Goal: Transaction & Acquisition: Book appointment/travel/reservation

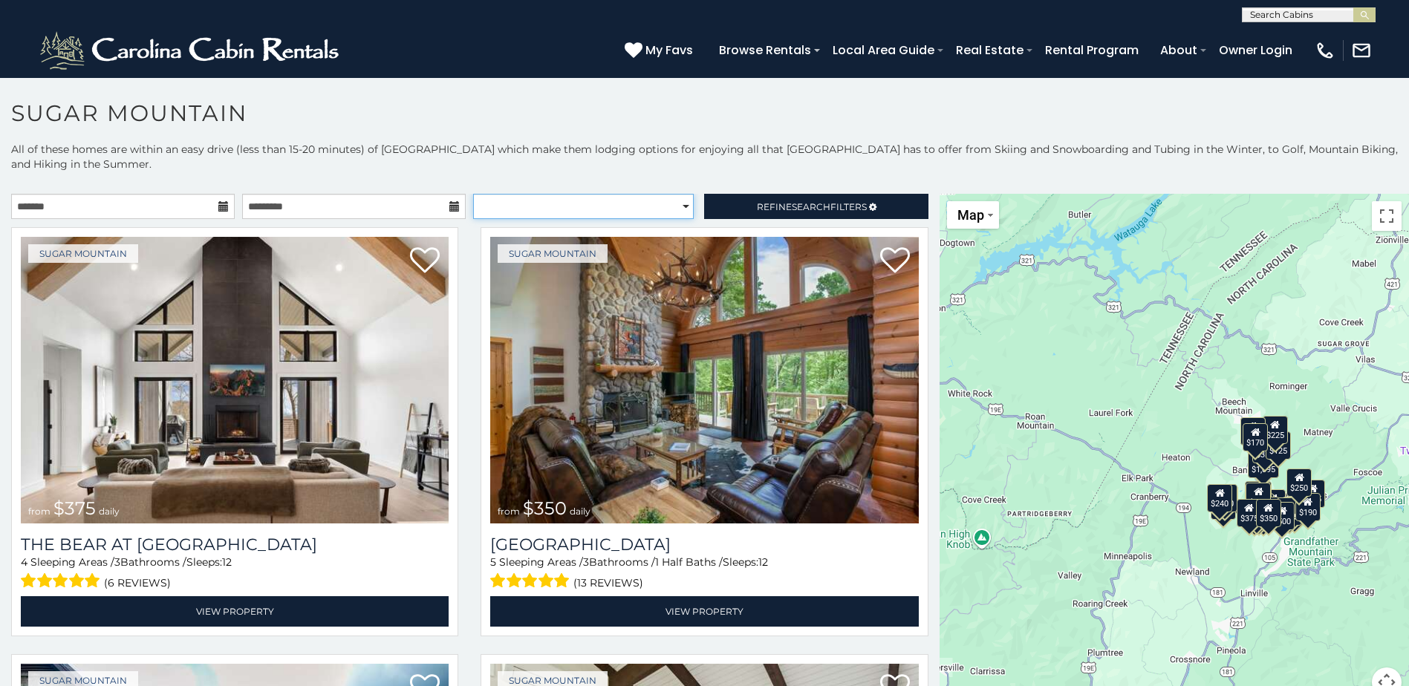
click at [582, 205] on select "**********" at bounding box center [583, 206] width 221 height 25
click at [473, 194] on select "**********" at bounding box center [583, 206] width 221 height 25
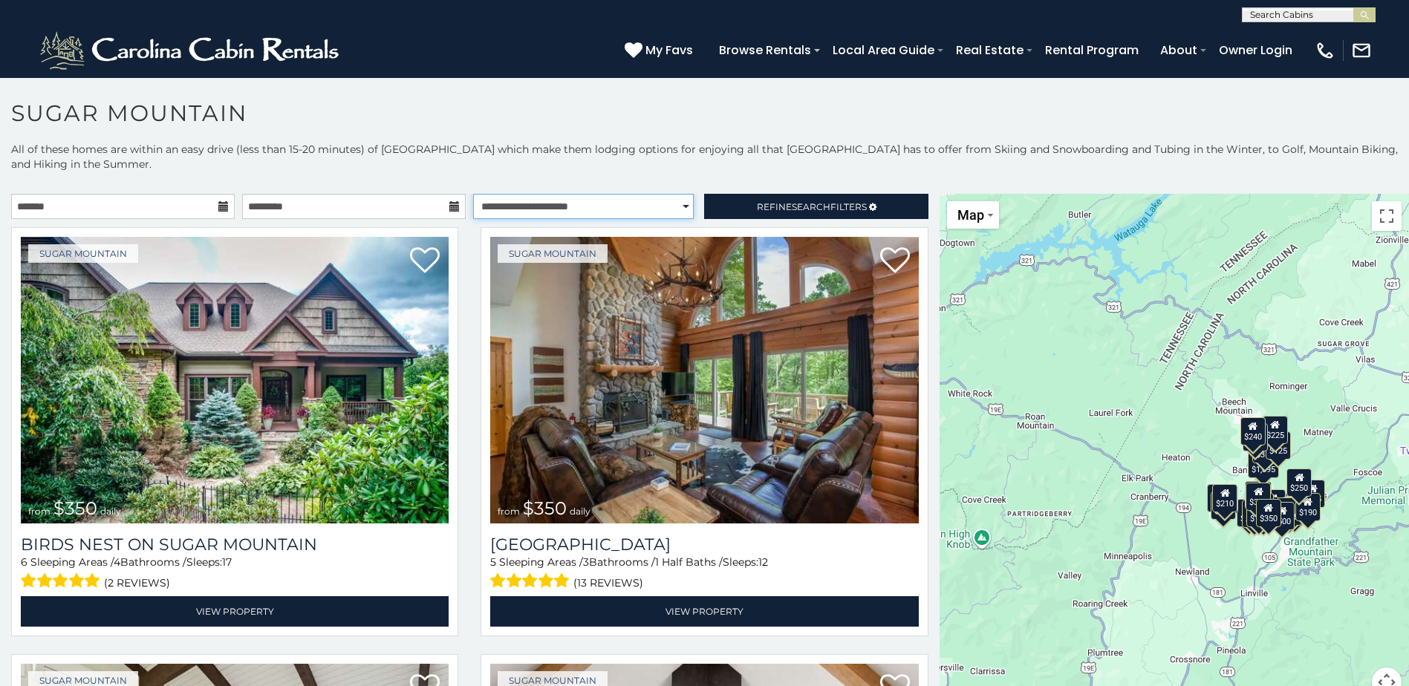
click at [601, 195] on select "**********" at bounding box center [583, 206] width 221 height 25
click at [606, 199] on select "**********" at bounding box center [583, 206] width 221 height 25
click at [473, 194] on select "**********" at bounding box center [583, 206] width 221 height 25
click at [618, 212] on select "**********" at bounding box center [583, 206] width 221 height 25
click at [473, 194] on select "**********" at bounding box center [583, 206] width 221 height 25
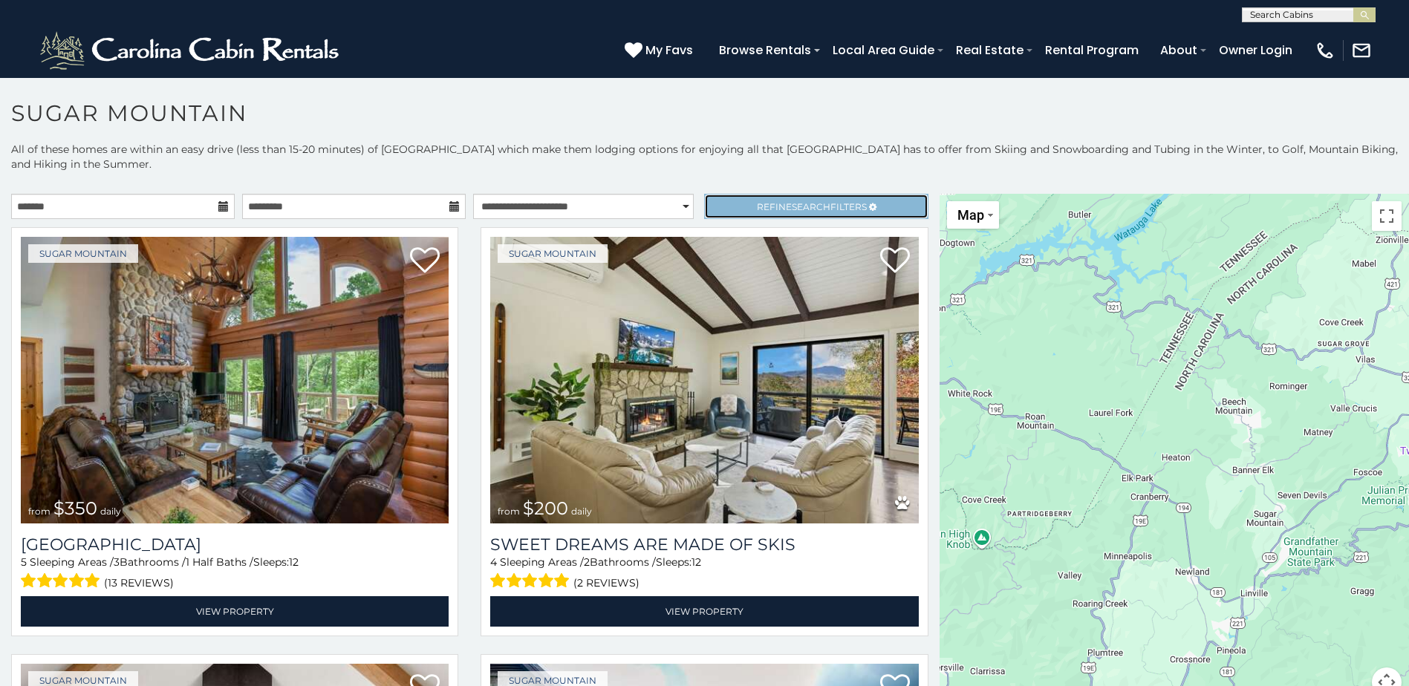
click at [777, 209] on span "Refine Search Filters" at bounding box center [812, 206] width 110 height 11
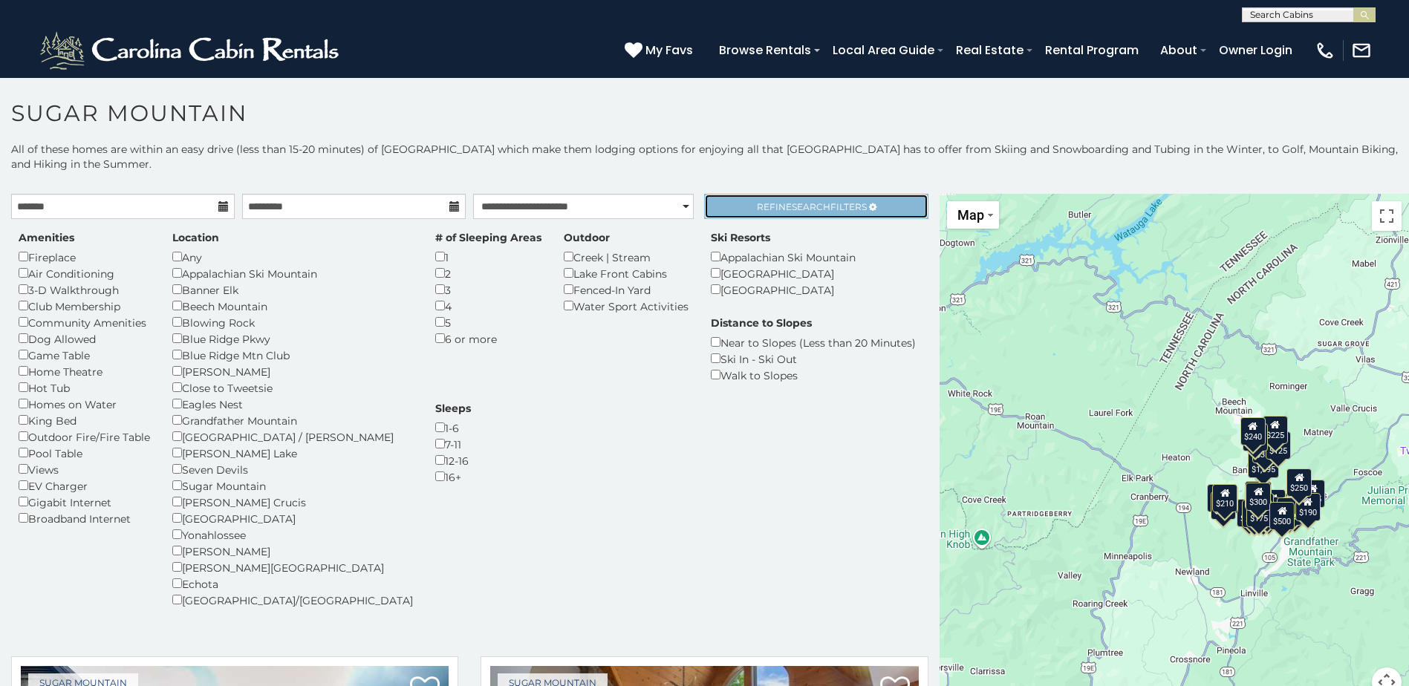
drag, startPoint x: 759, startPoint y: 209, endPoint x: 721, endPoint y: 205, distance: 38.1
click at [759, 208] on span "Refine Search Filters" at bounding box center [812, 206] width 110 height 11
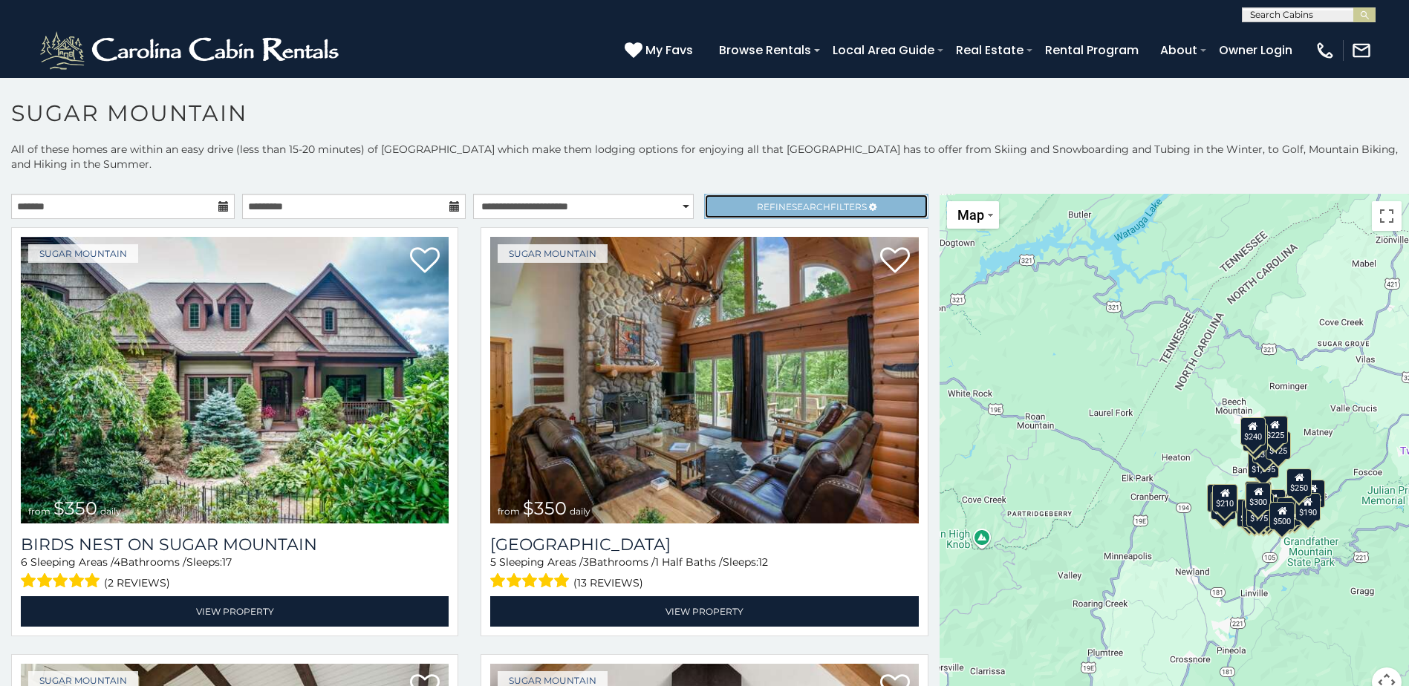
click at [761, 207] on span "Refine Search Filters" at bounding box center [812, 206] width 110 height 11
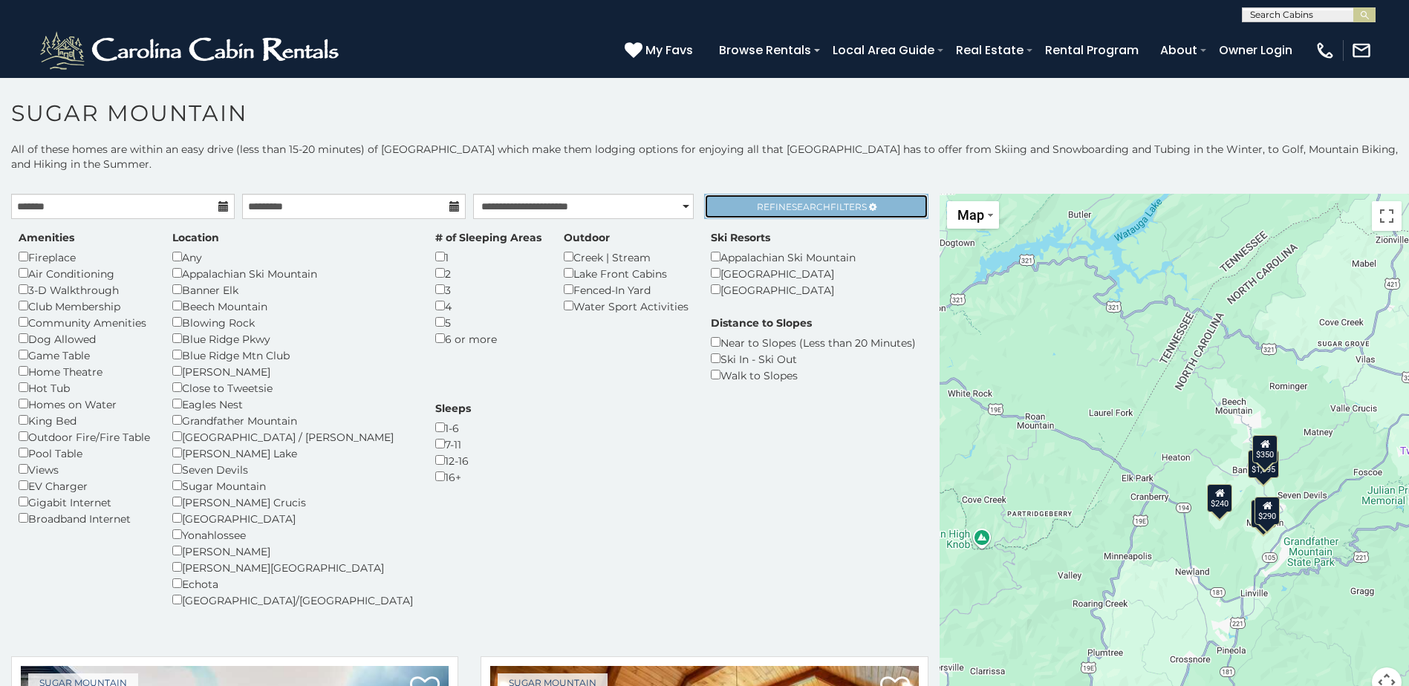
click at [802, 211] on span "Search" at bounding box center [811, 206] width 39 height 11
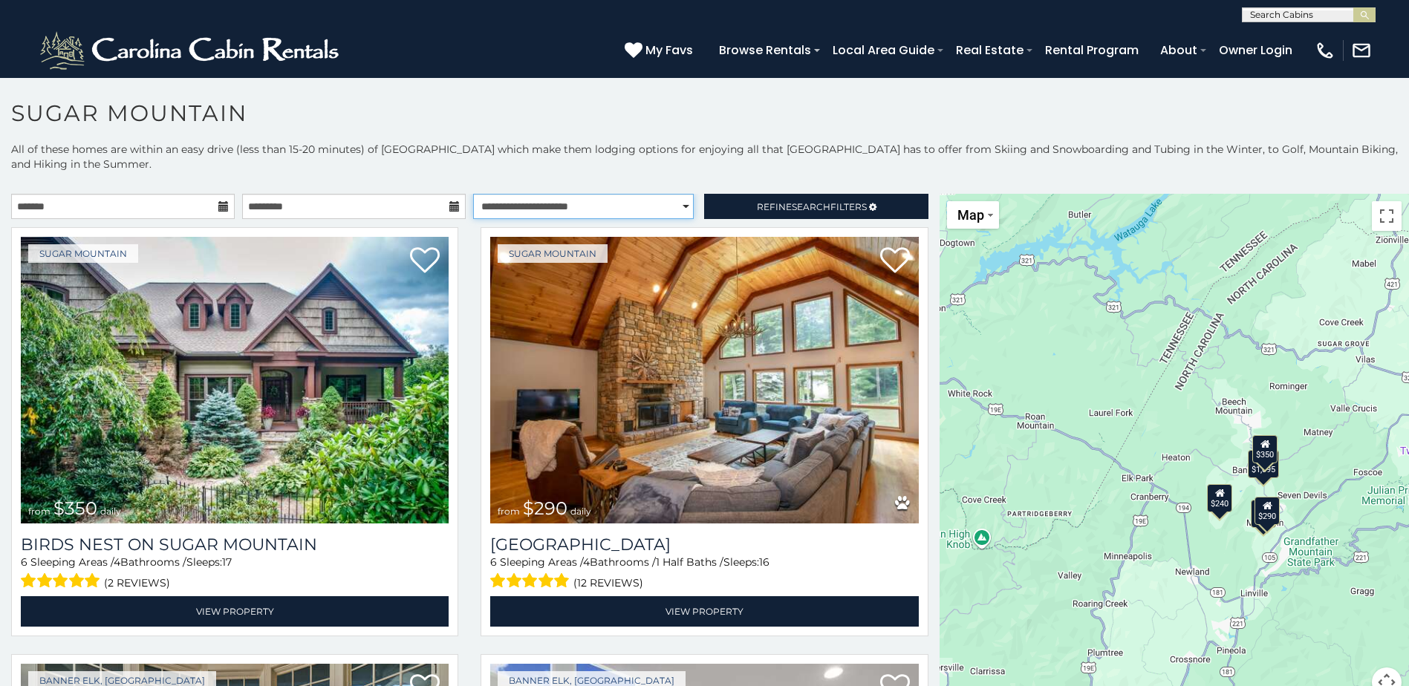
click at [613, 202] on select "**********" at bounding box center [583, 206] width 221 height 25
select select "******"
click at [473, 194] on select "**********" at bounding box center [583, 206] width 221 height 25
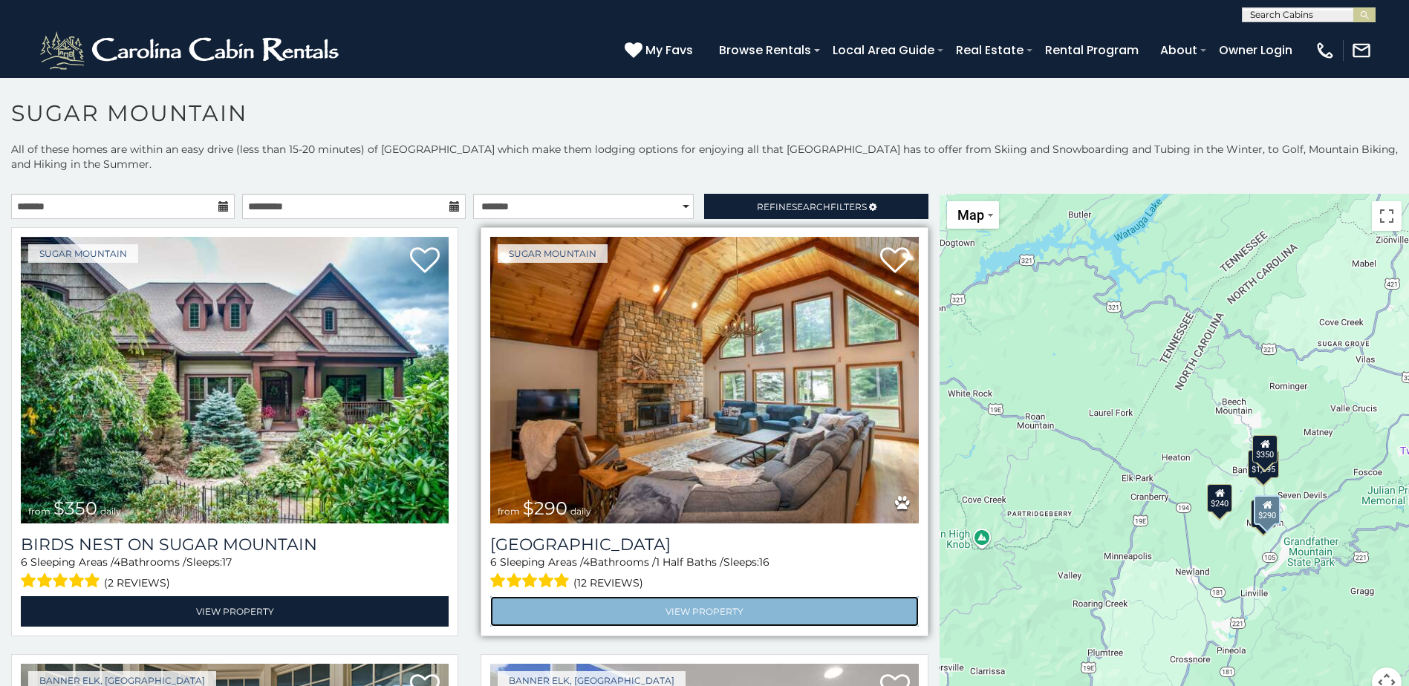
click at [749, 605] on link "View Property" at bounding box center [704, 611] width 428 height 30
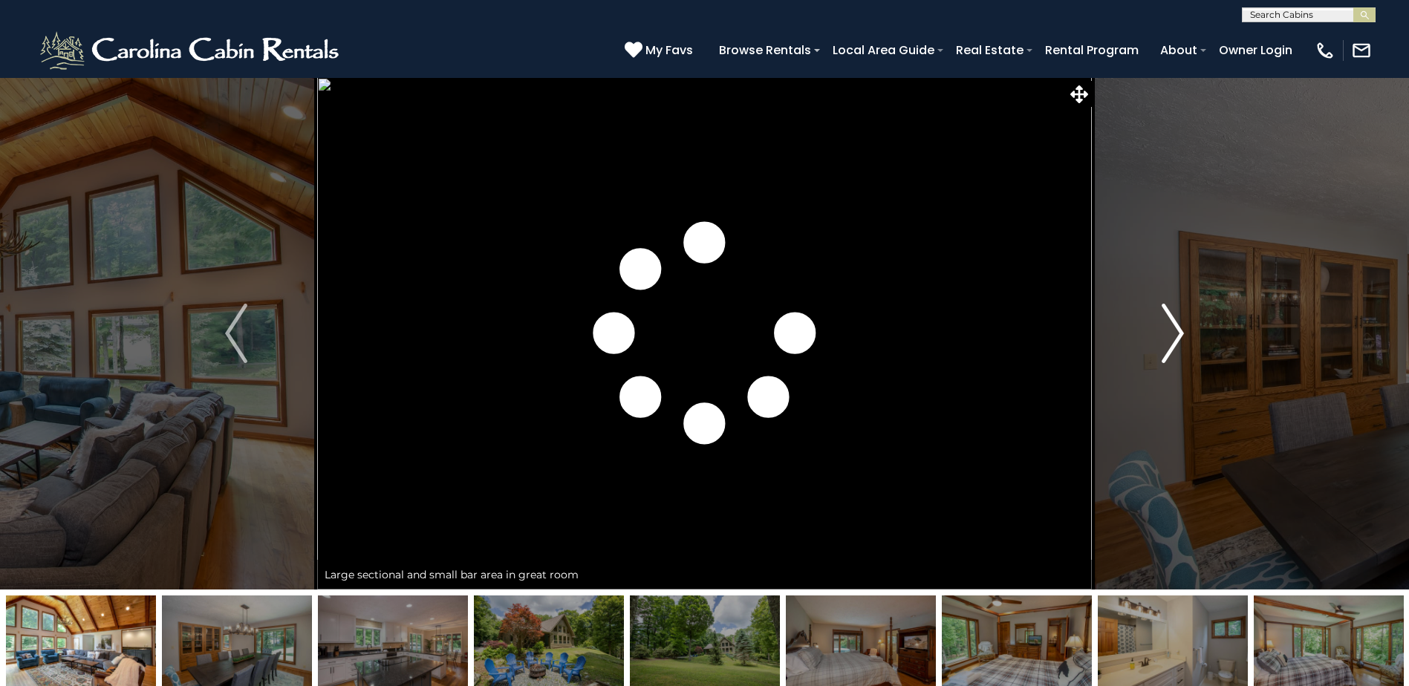
click at [1171, 313] on img "Next" at bounding box center [1173, 333] width 22 height 59
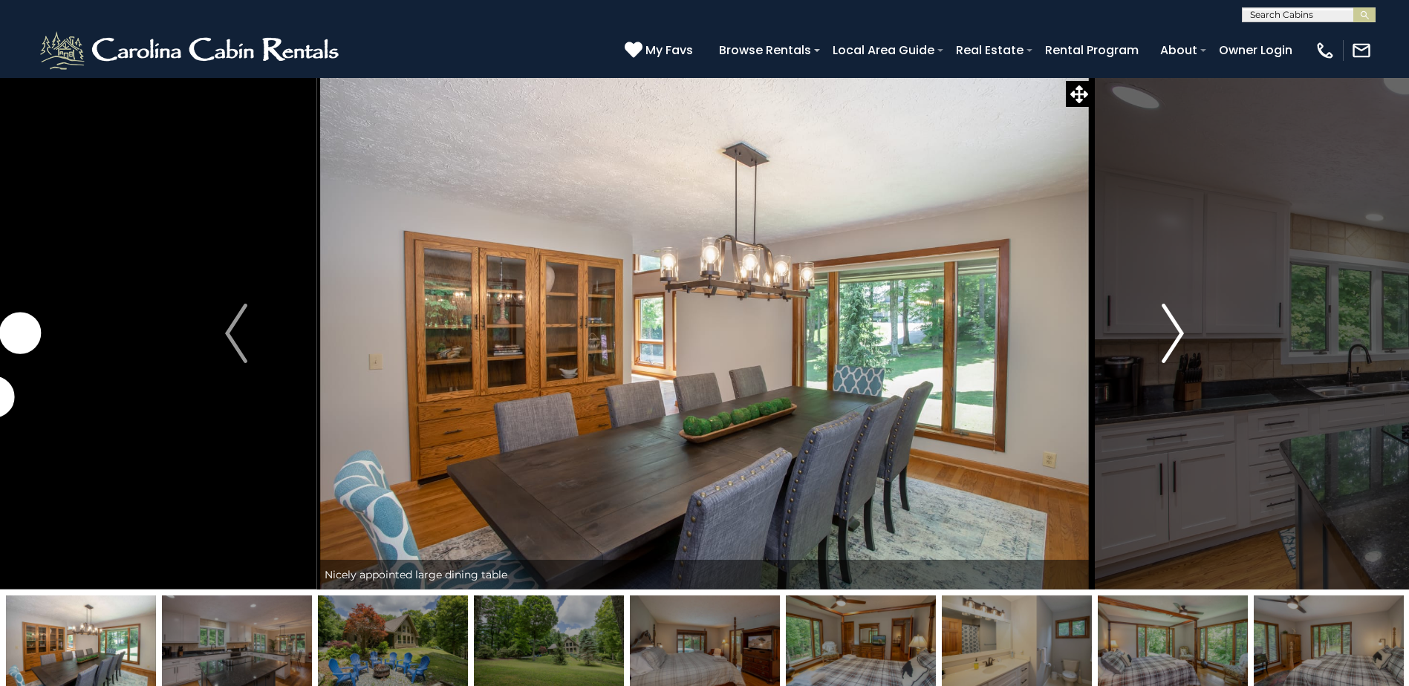
click at [1163, 313] on img "Next" at bounding box center [1173, 333] width 22 height 59
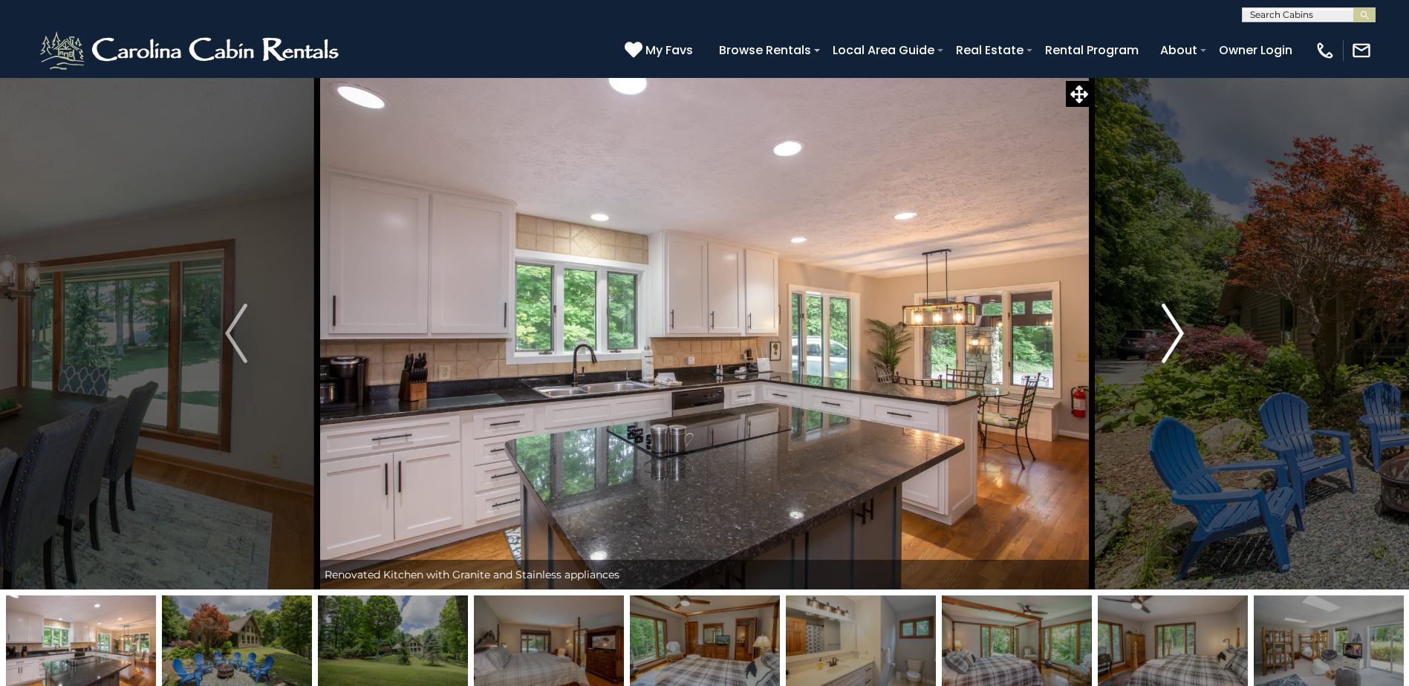
click at [1158, 315] on button "Next" at bounding box center [1173, 333] width 162 height 513
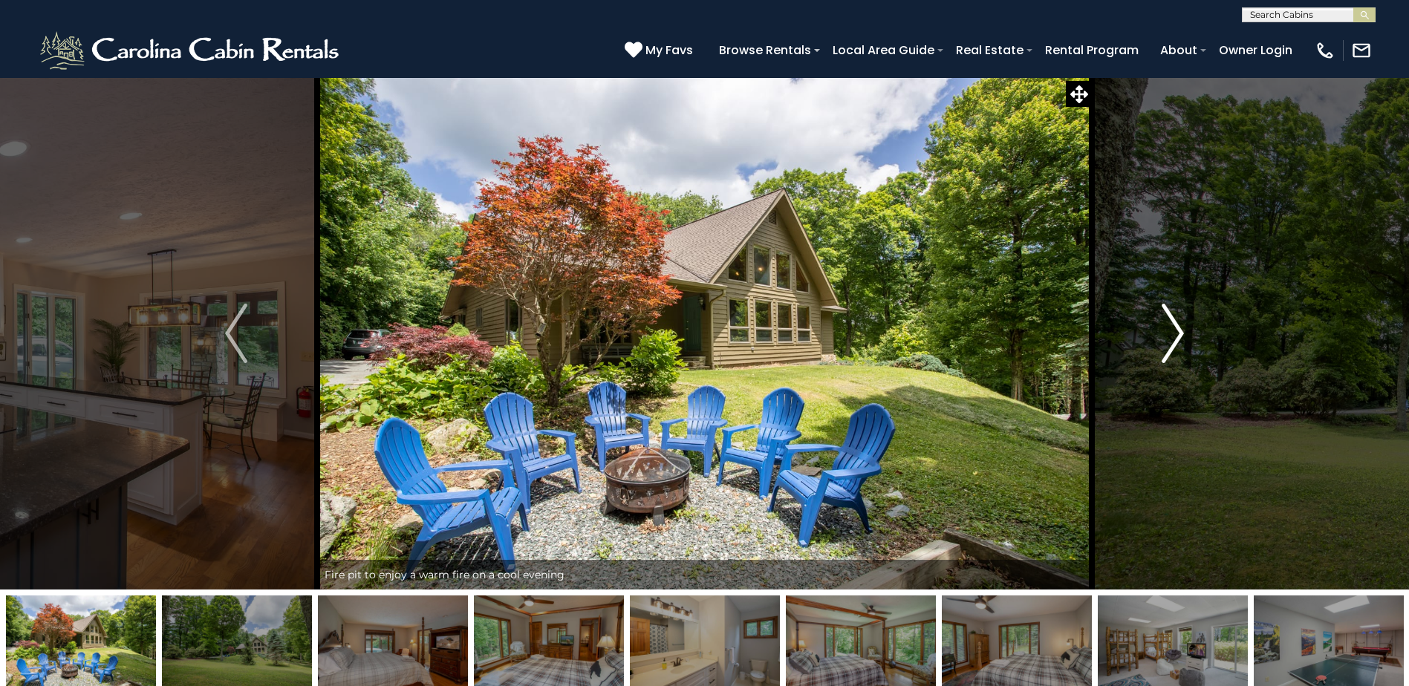
click at [1158, 315] on button "Next" at bounding box center [1173, 333] width 162 height 513
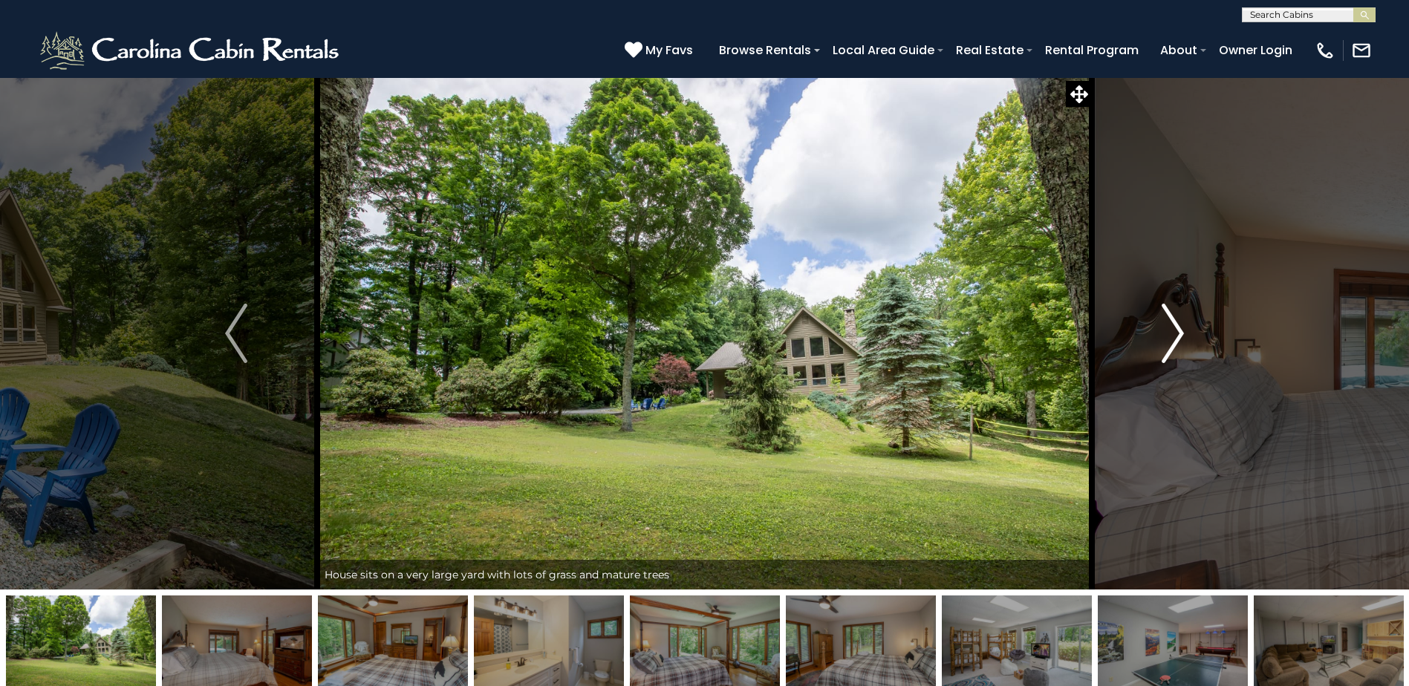
click at [1154, 316] on button "Next" at bounding box center [1173, 333] width 162 height 513
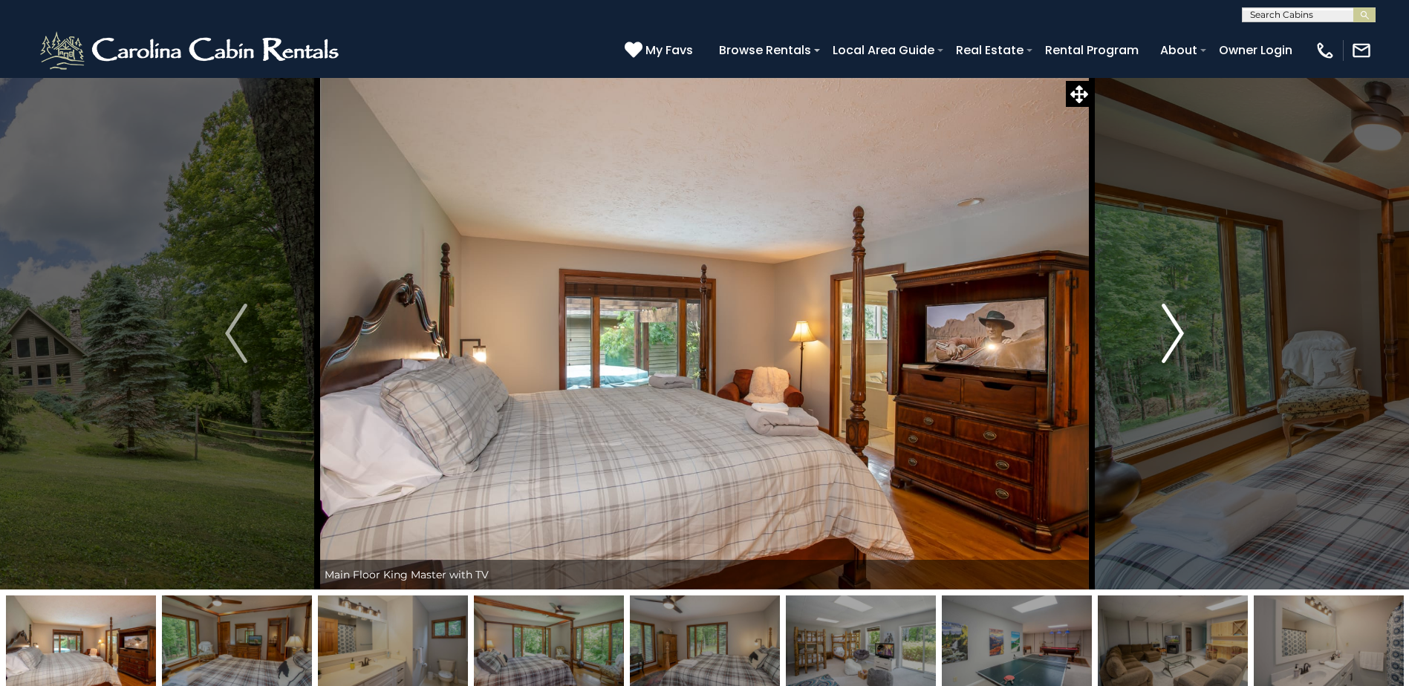
click at [1147, 316] on button "Next" at bounding box center [1173, 333] width 162 height 513
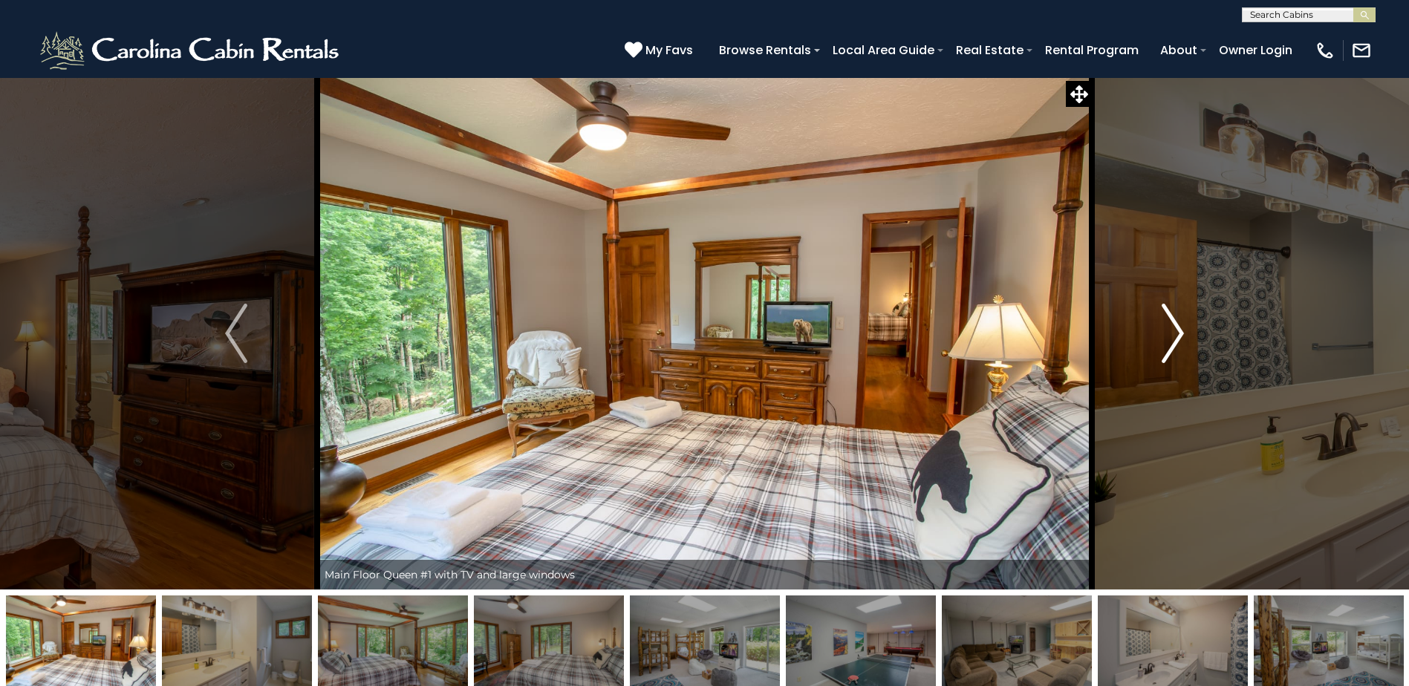
click at [1147, 316] on button "Next" at bounding box center [1173, 333] width 162 height 513
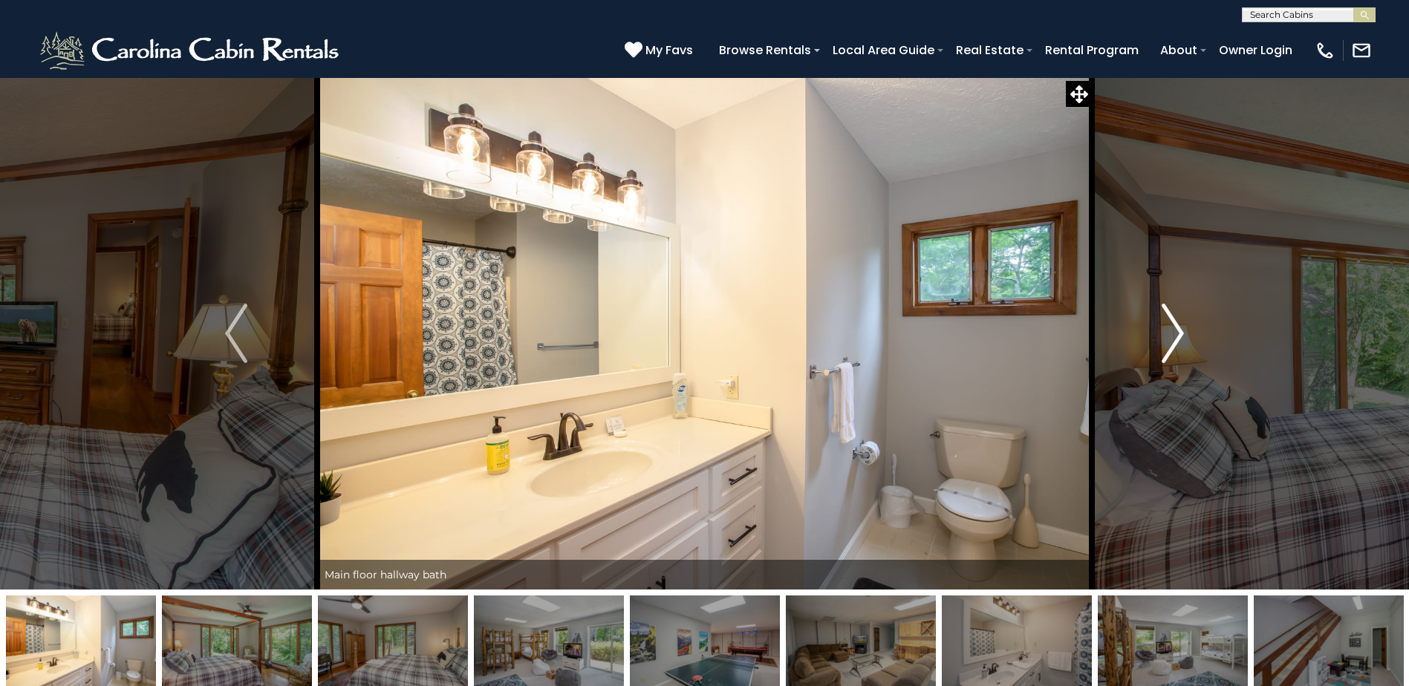
click at [1147, 316] on button "Next" at bounding box center [1173, 333] width 162 height 513
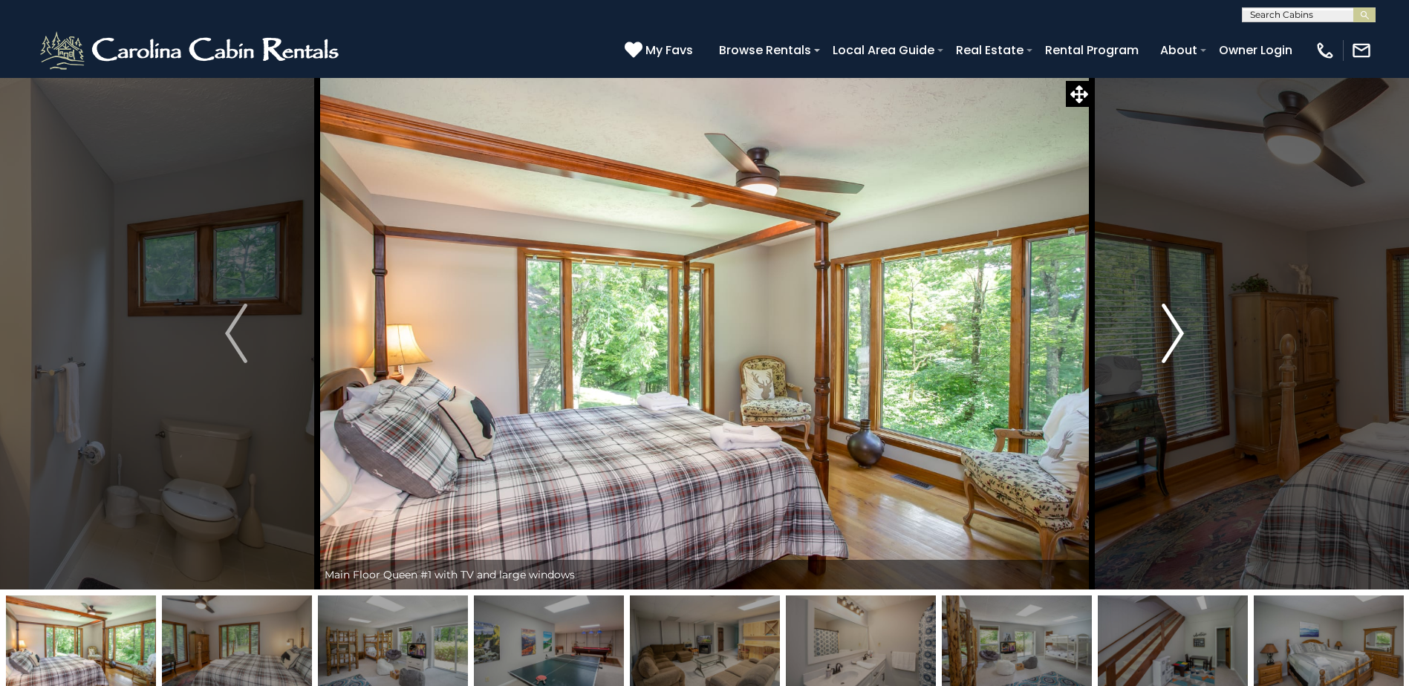
click at [1147, 316] on button "Next" at bounding box center [1173, 333] width 162 height 513
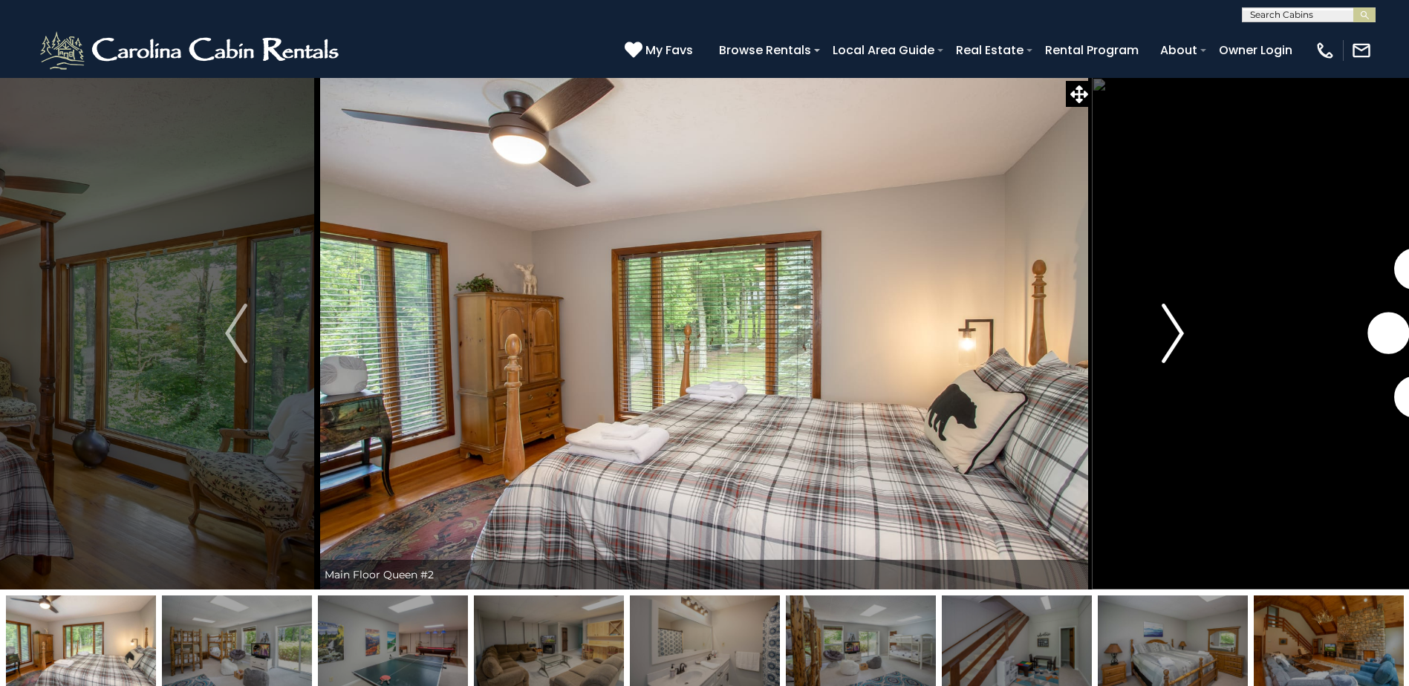
click at [1147, 316] on button "Next" at bounding box center [1173, 333] width 162 height 513
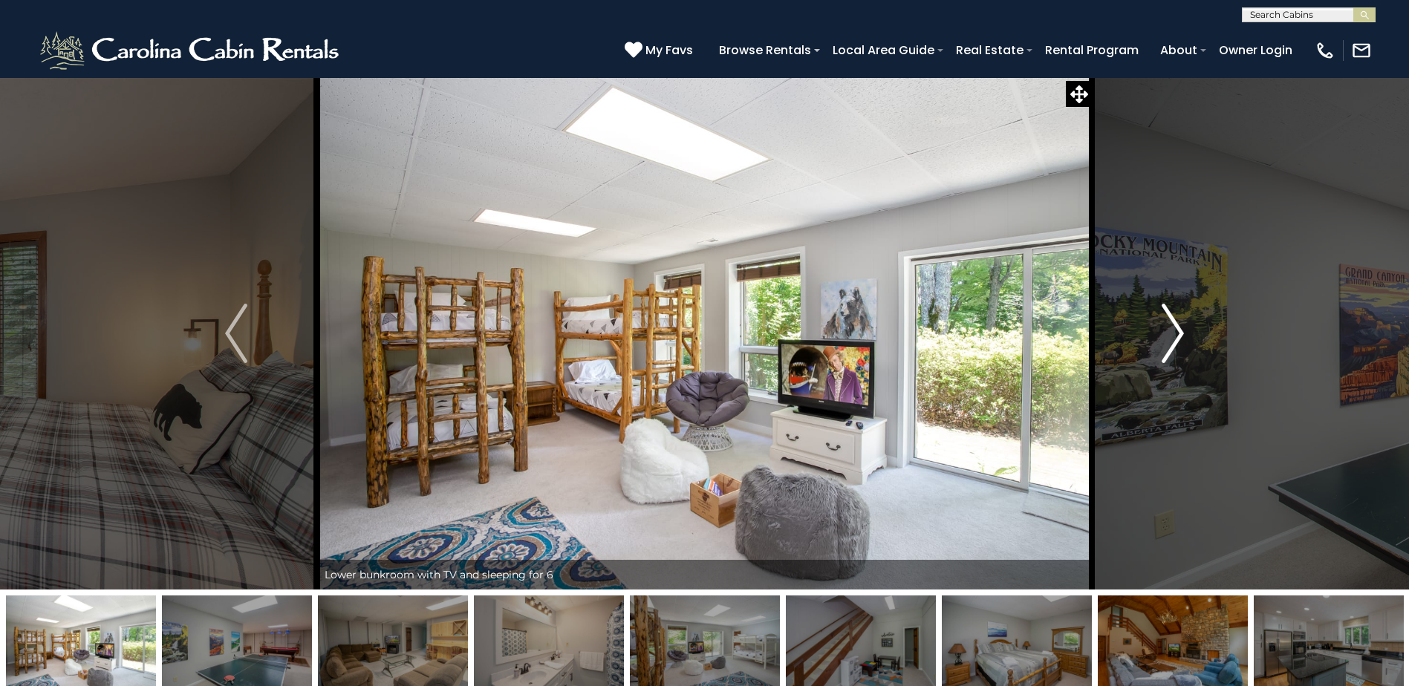
click at [1147, 316] on button "Next" at bounding box center [1173, 333] width 162 height 513
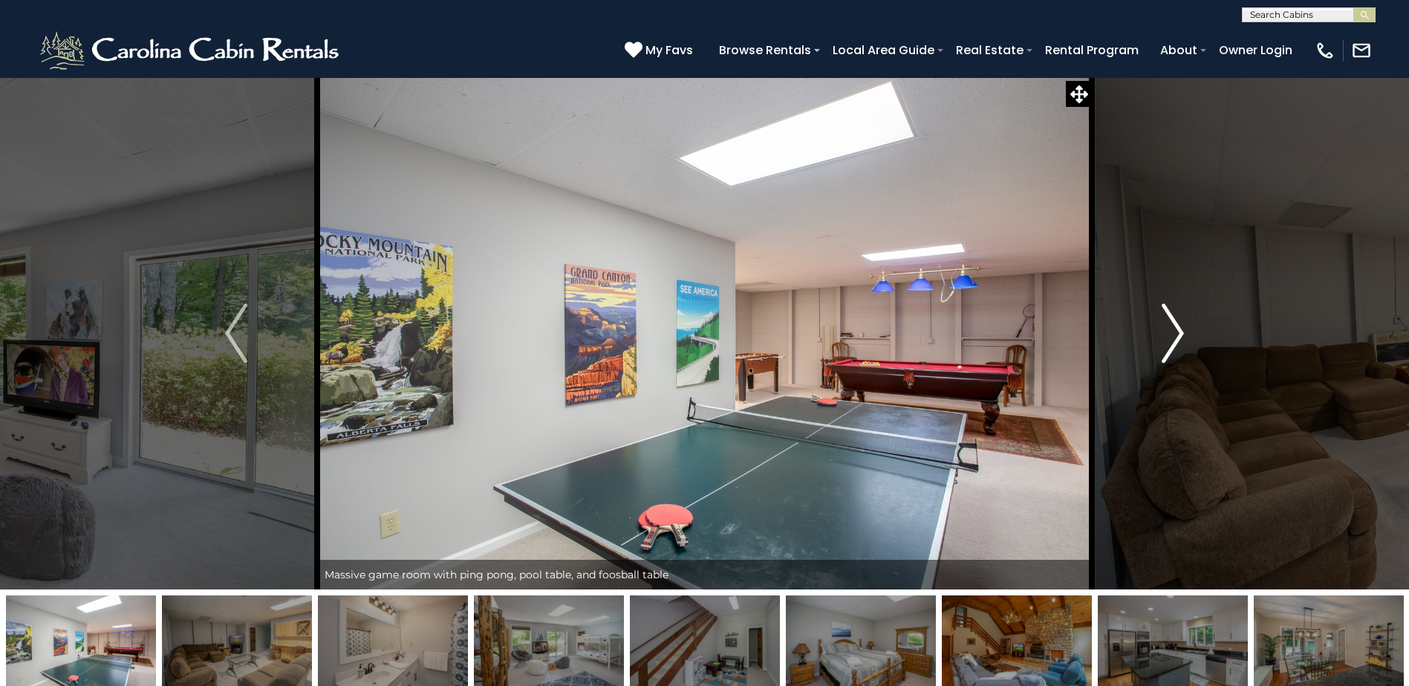
click at [1147, 316] on button "Next" at bounding box center [1173, 333] width 162 height 513
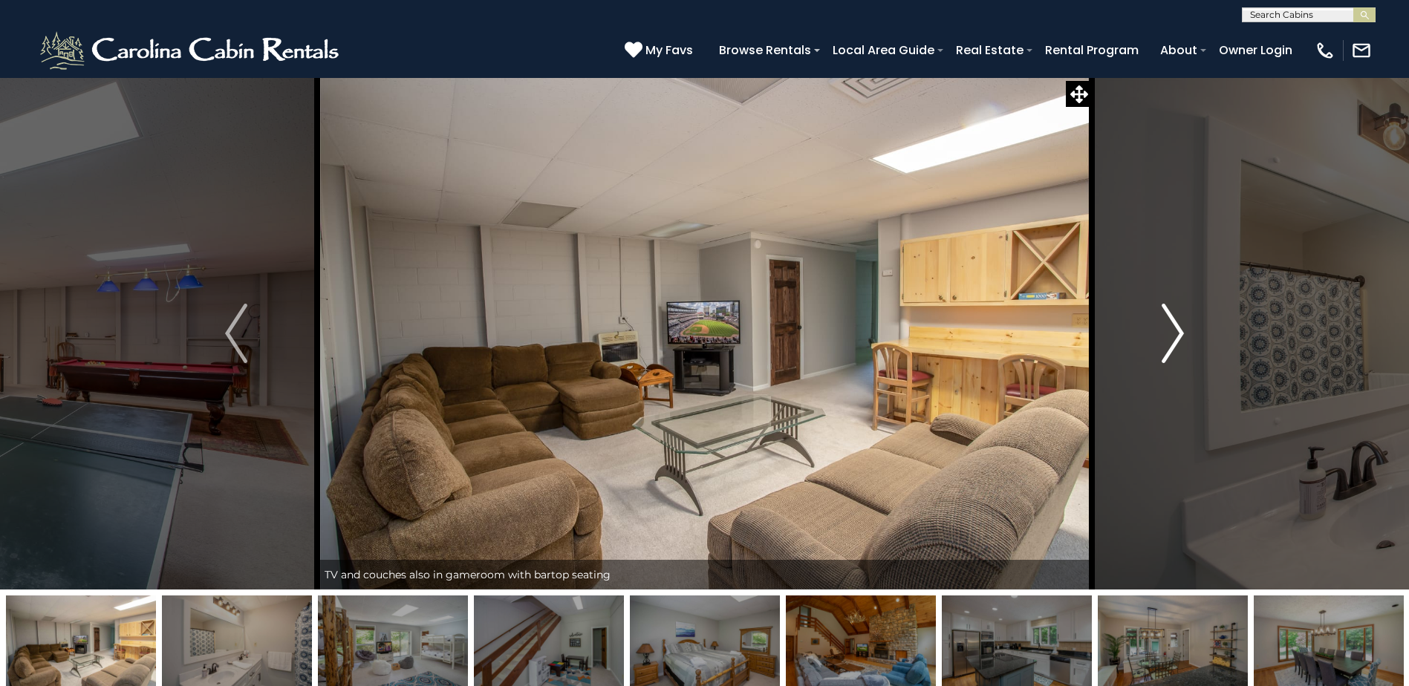
click at [1140, 314] on button "Next" at bounding box center [1173, 333] width 162 height 513
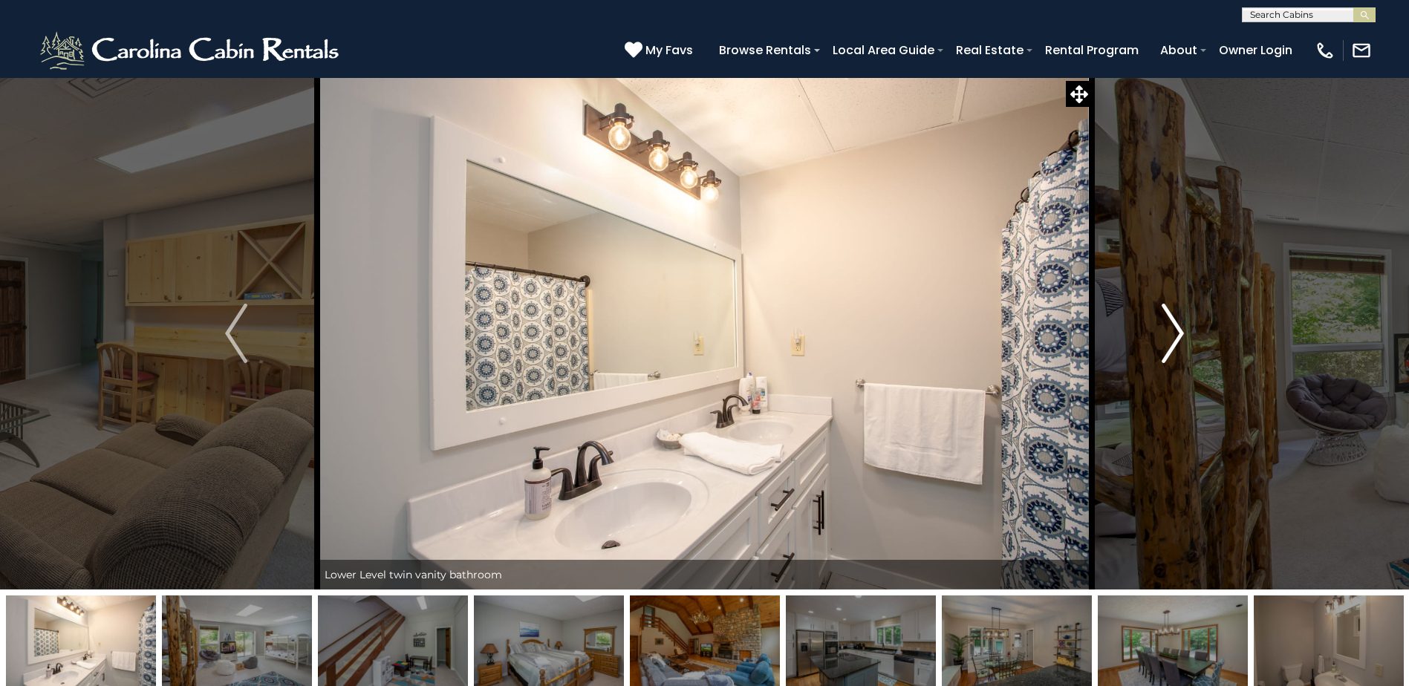
click at [1140, 320] on button "Next" at bounding box center [1173, 333] width 162 height 513
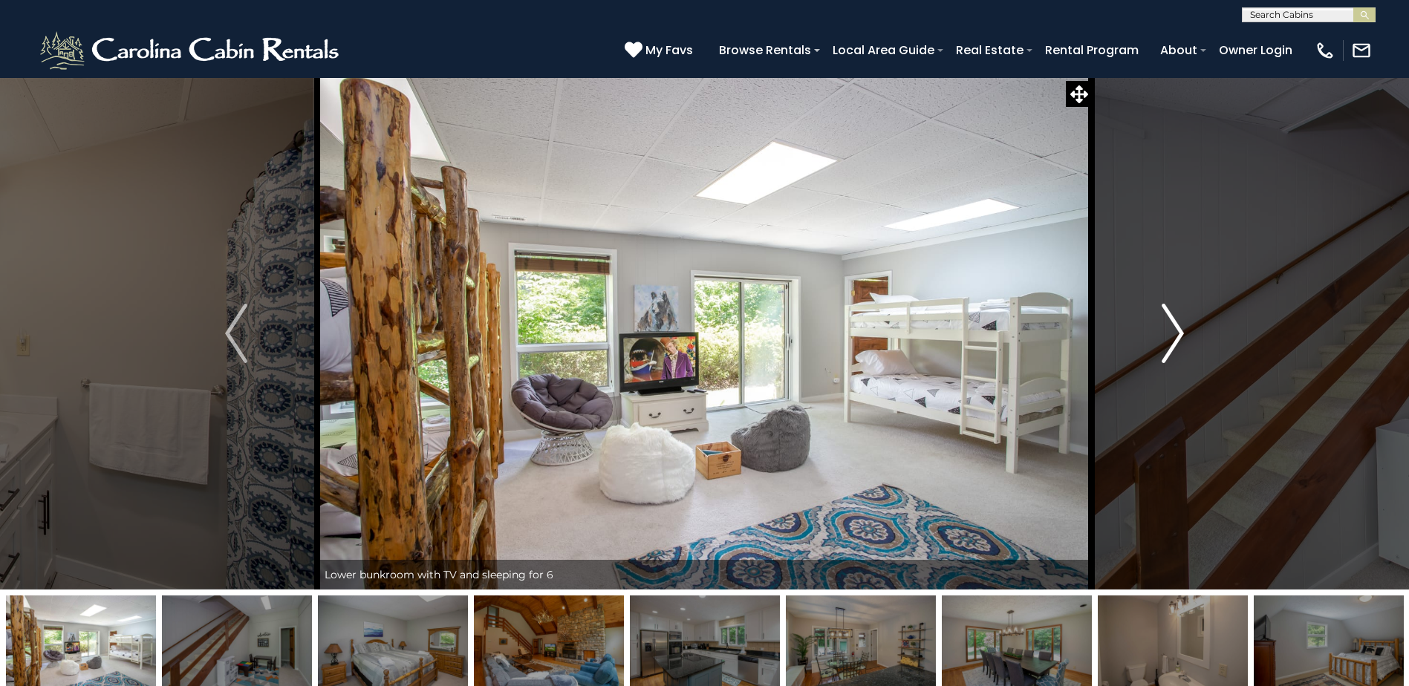
click at [1140, 321] on button "Next" at bounding box center [1173, 333] width 162 height 513
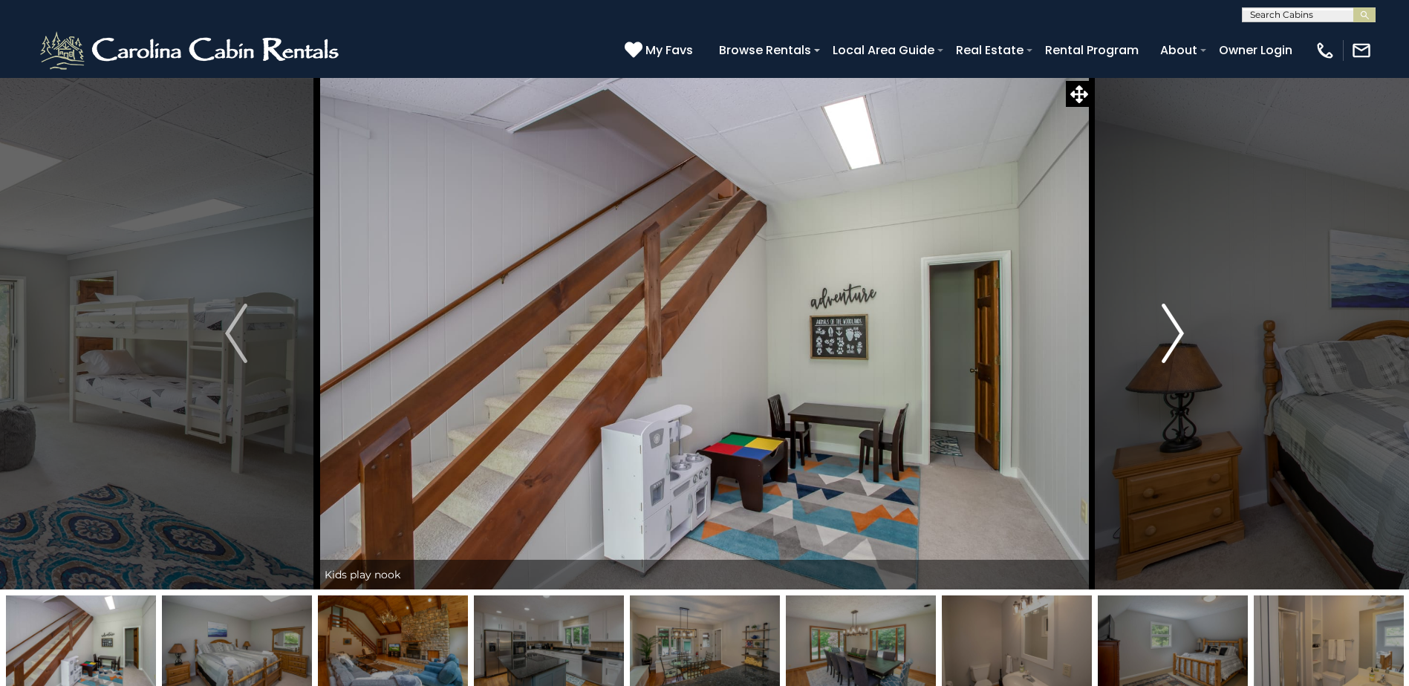
click at [1140, 321] on button "Next" at bounding box center [1173, 333] width 162 height 513
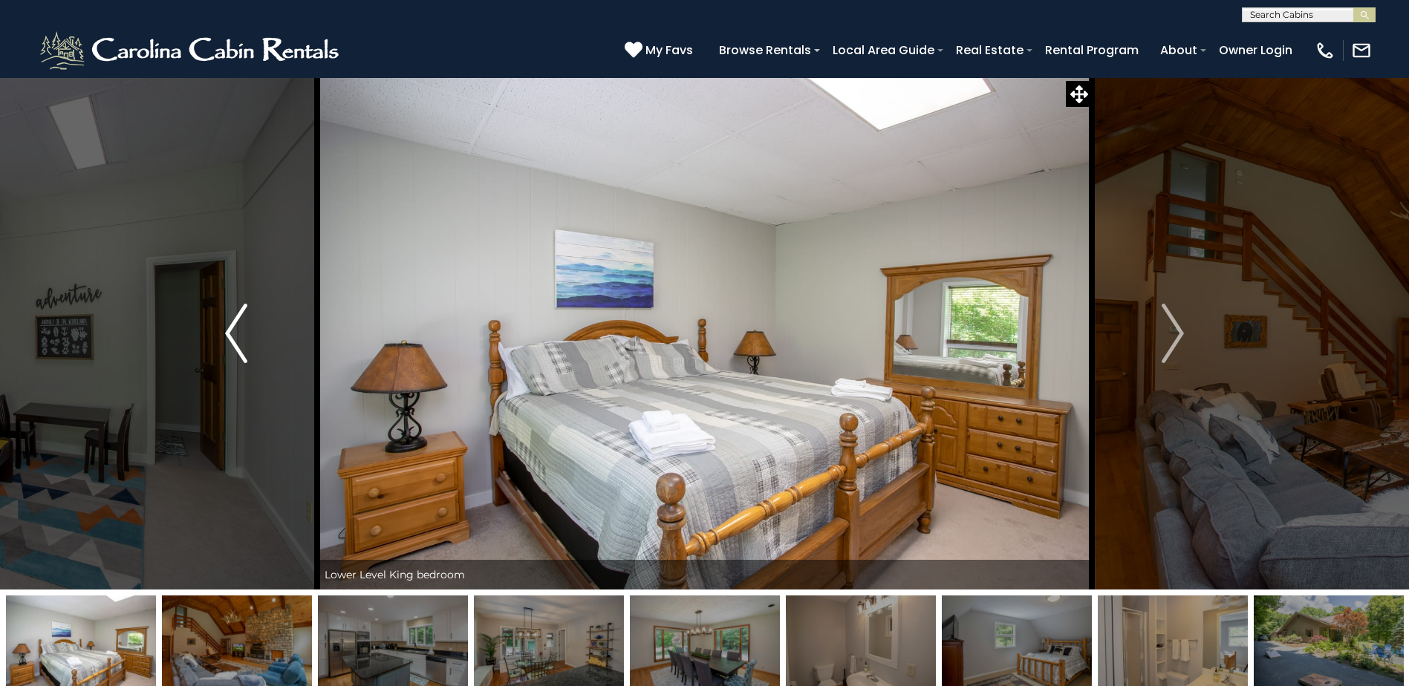
drag, startPoint x: 248, startPoint y: 378, endPoint x: 251, endPoint y: 370, distance: 8.7
click at [251, 370] on button "Previous" at bounding box center [236, 333] width 162 height 513
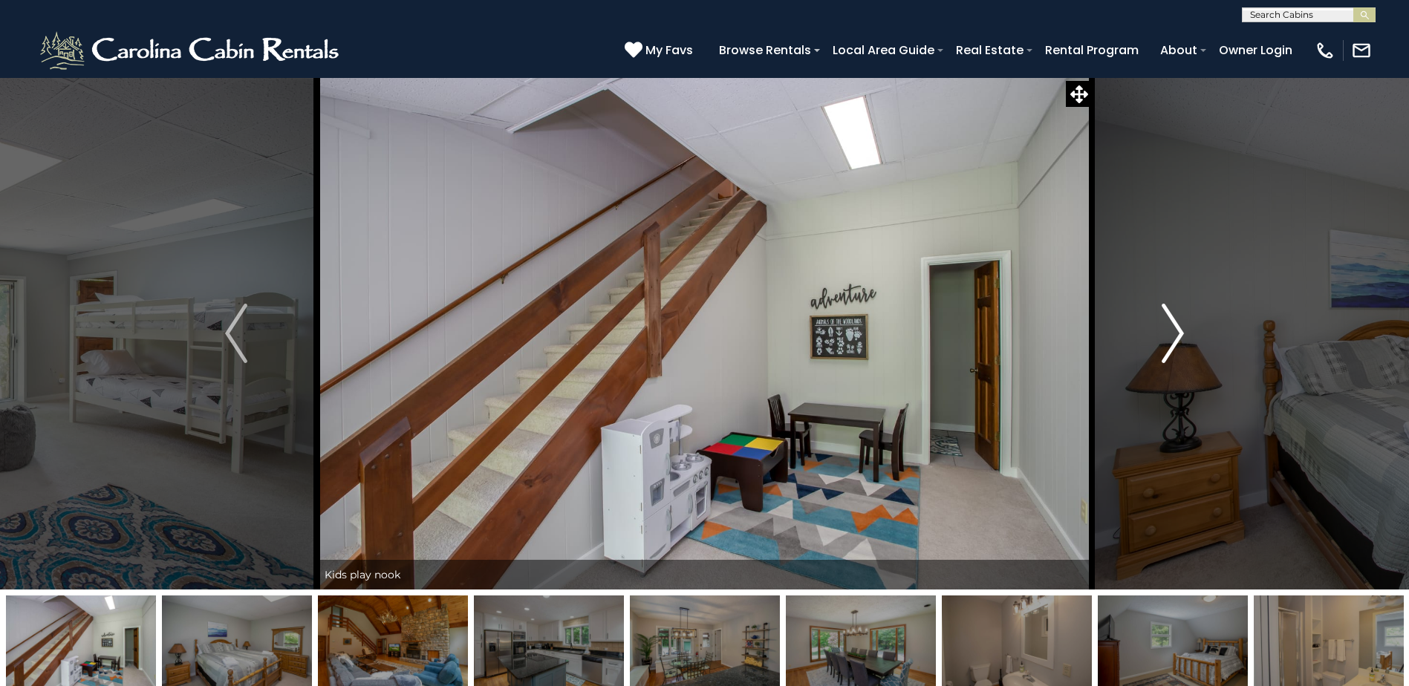
click at [1176, 348] on img "Next" at bounding box center [1173, 333] width 22 height 59
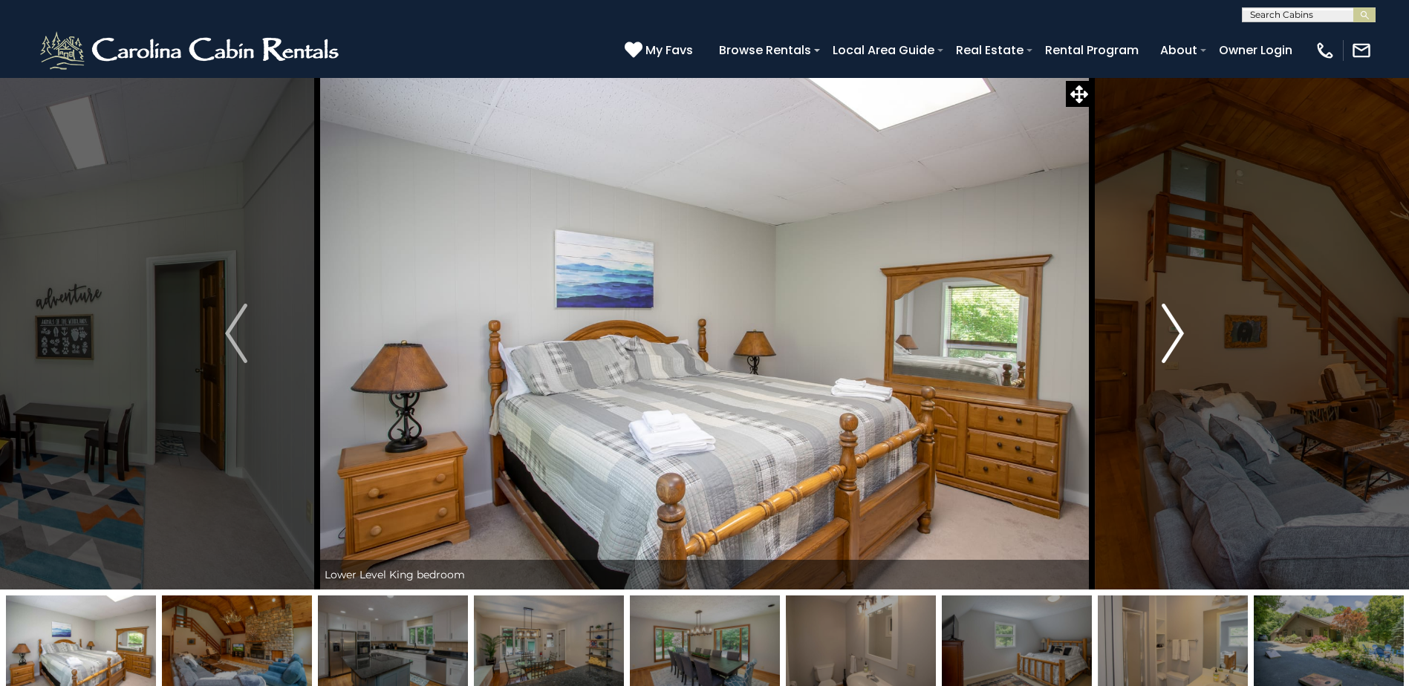
click at [1173, 348] on img "Next" at bounding box center [1173, 333] width 22 height 59
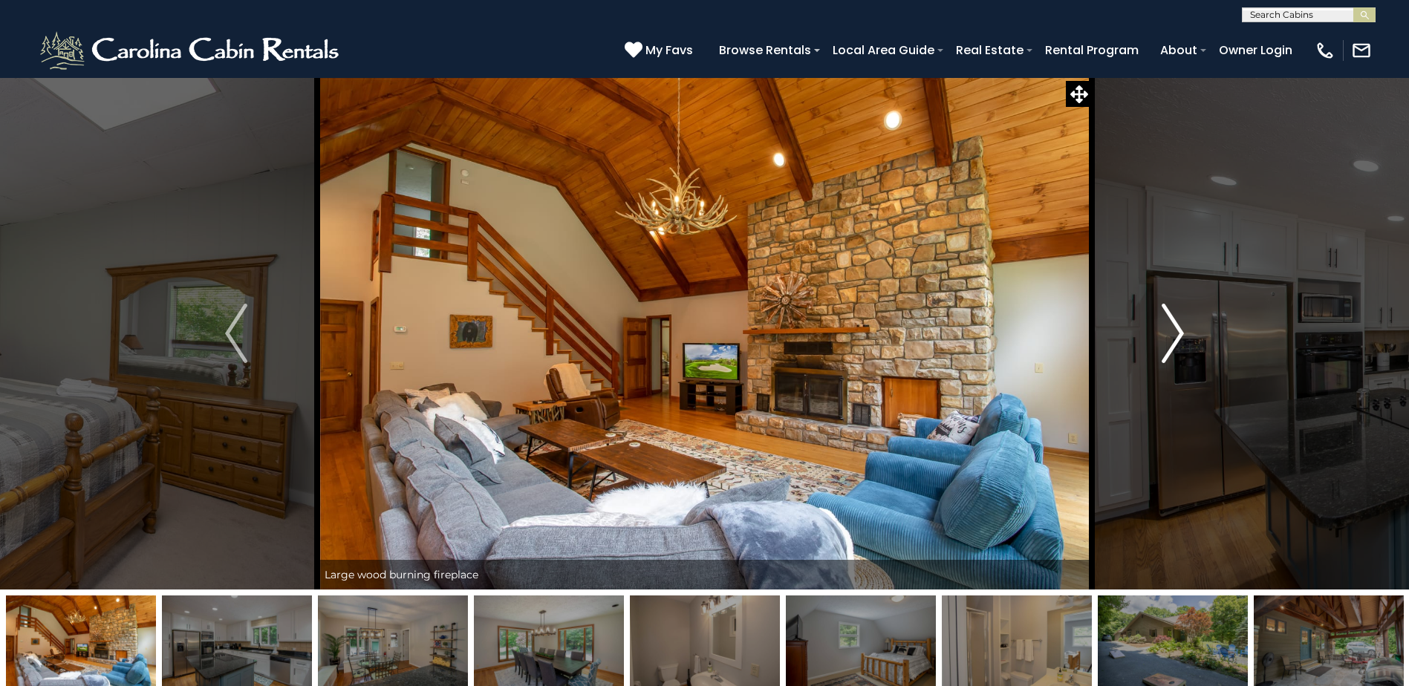
click at [1171, 347] on img "Next" at bounding box center [1173, 333] width 22 height 59
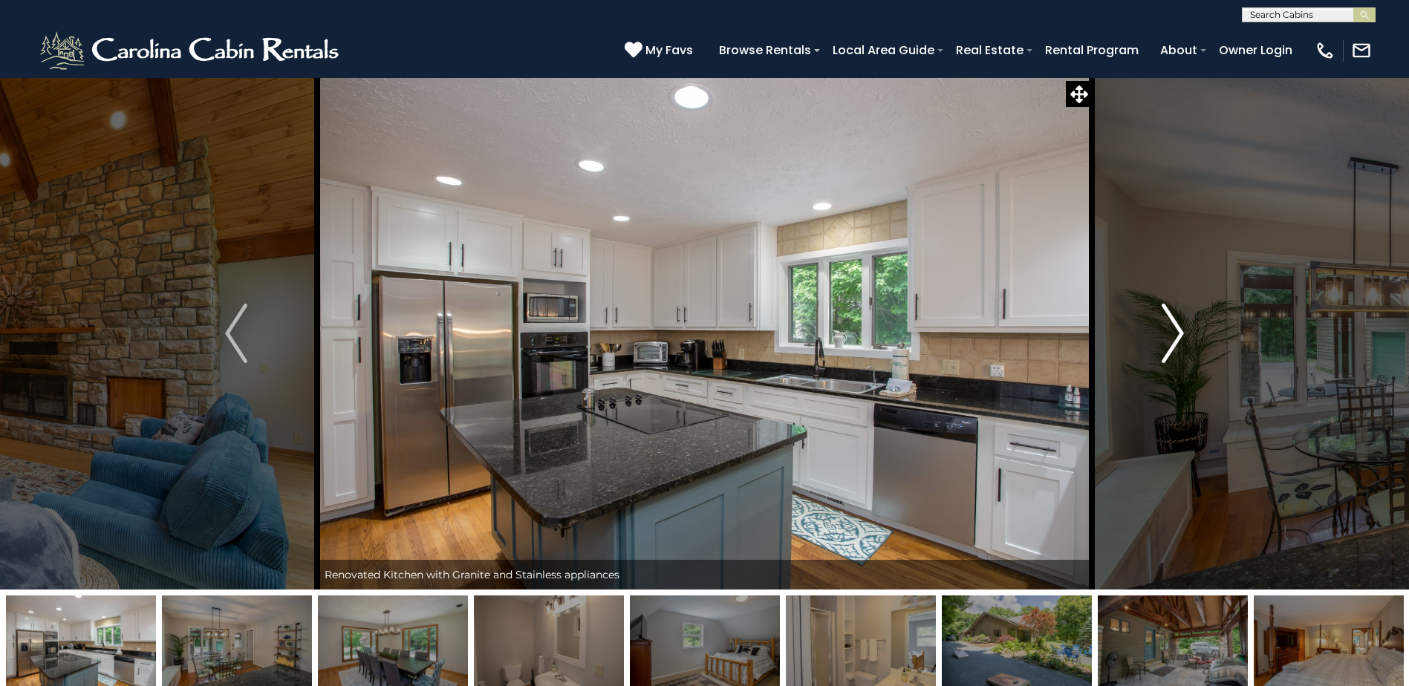
click at [1171, 347] on img "Next" at bounding box center [1173, 333] width 22 height 59
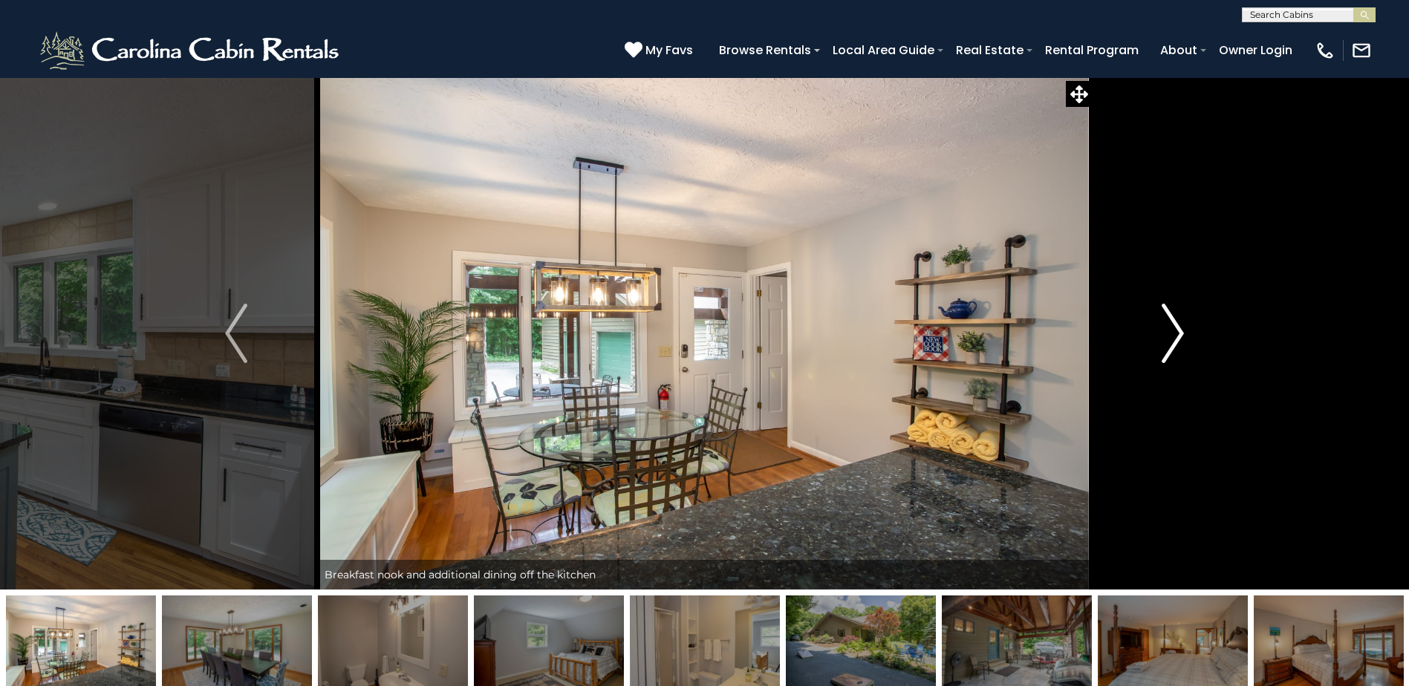
click at [1171, 347] on img "Next" at bounding box center [1173, 333] width 22 height 59
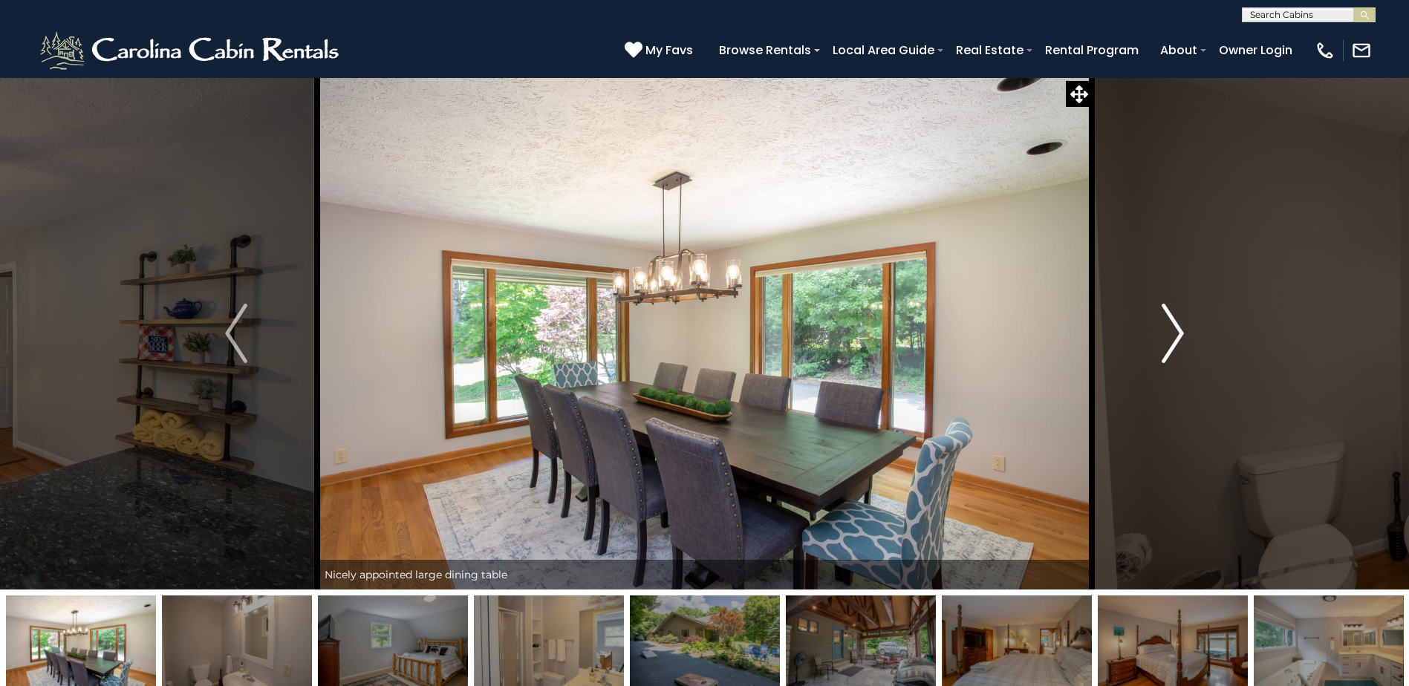
click at [1171, 347] on img "Next" at bounding box center [1173, 333] width 22 height 59
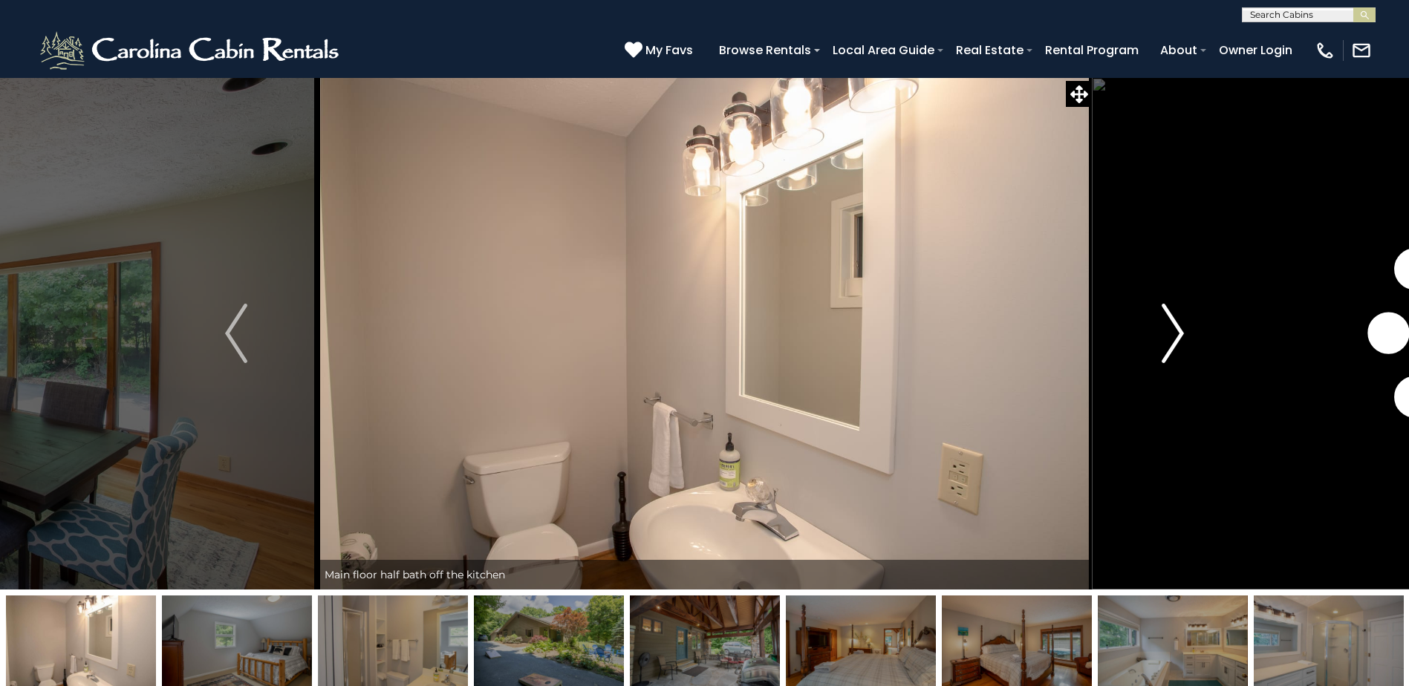
click at [1168, 347] on img "Next" at bounding box center [1173, 333] width 22 height 59
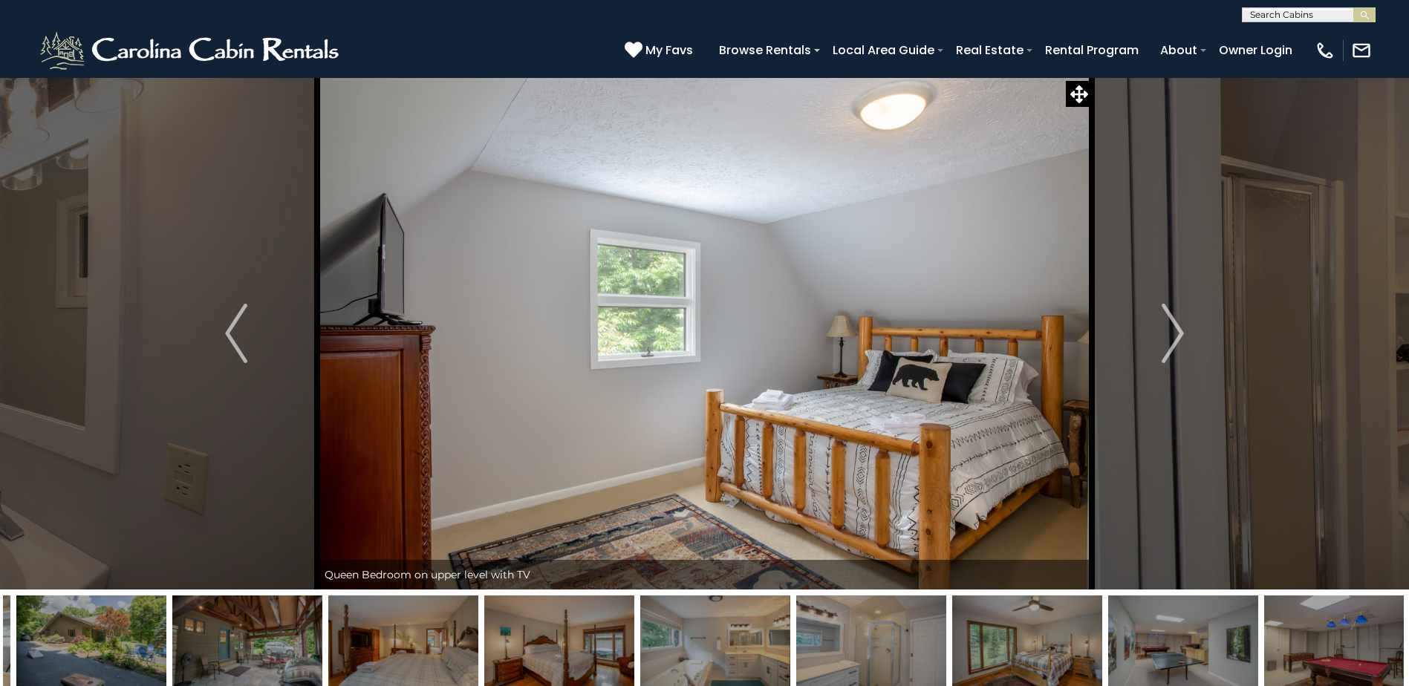
drag, startPoint x: 1356, startPoint y: 622, endPoint x: 731, endPoint y: 630, distance: 625.5
click at [952, 631] on img at bounding box center [1027, 642] width 150 height 93
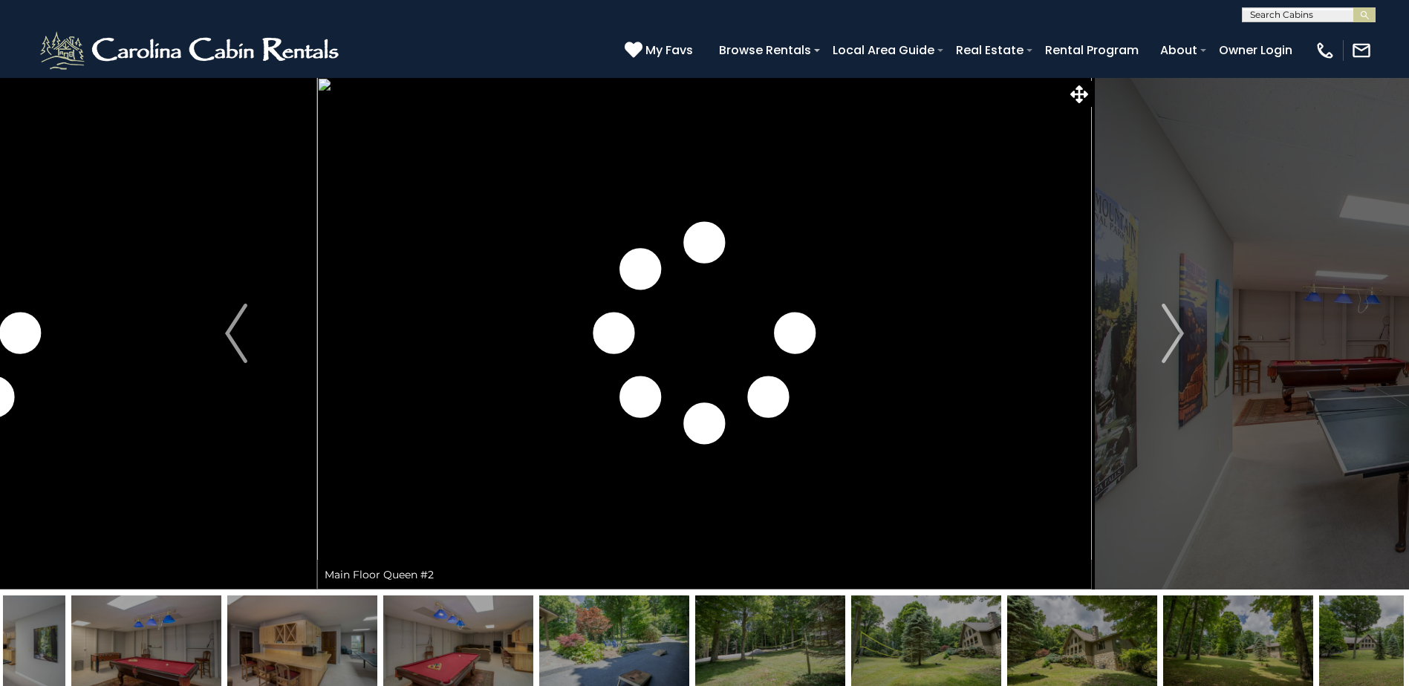
drag, startPoint x: 1116, startPoint y: 630, endPoint x: 870, endPoint y: 631, distance: 246.6
click at [870, 631] on img at bounding box center [926, 642] width 150 height 93
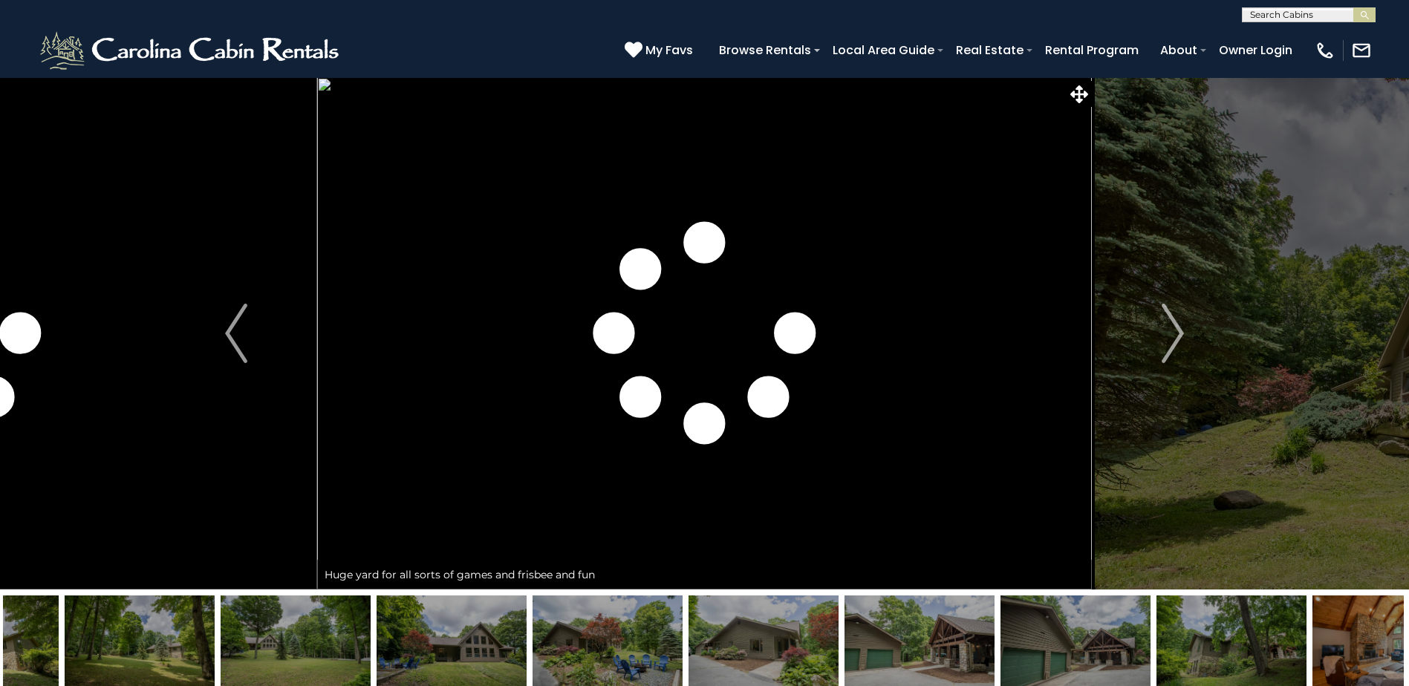
drag, startPoint x: 1003, startPoint y: 631, endPoint x: 490, endPoint y: 620, distance: 512.7
click at [689, 620] on img at bounding box center [764, 642] width 150 height 93
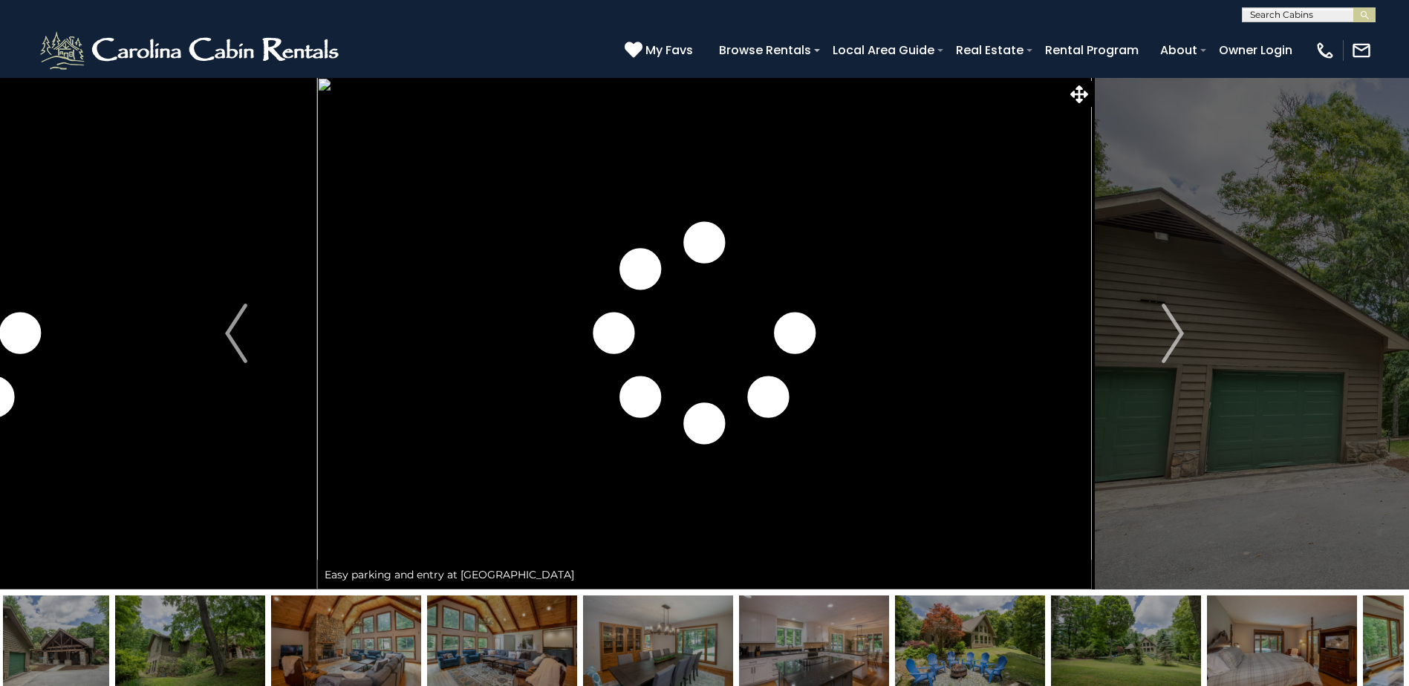
drag, startPoint x: 858, startPoint y: 611, endPoint x: 382, endPoint y: 628, distance: 476.5
click at [472, 625] on img at bounding box center [502, 642] width 150 height 93
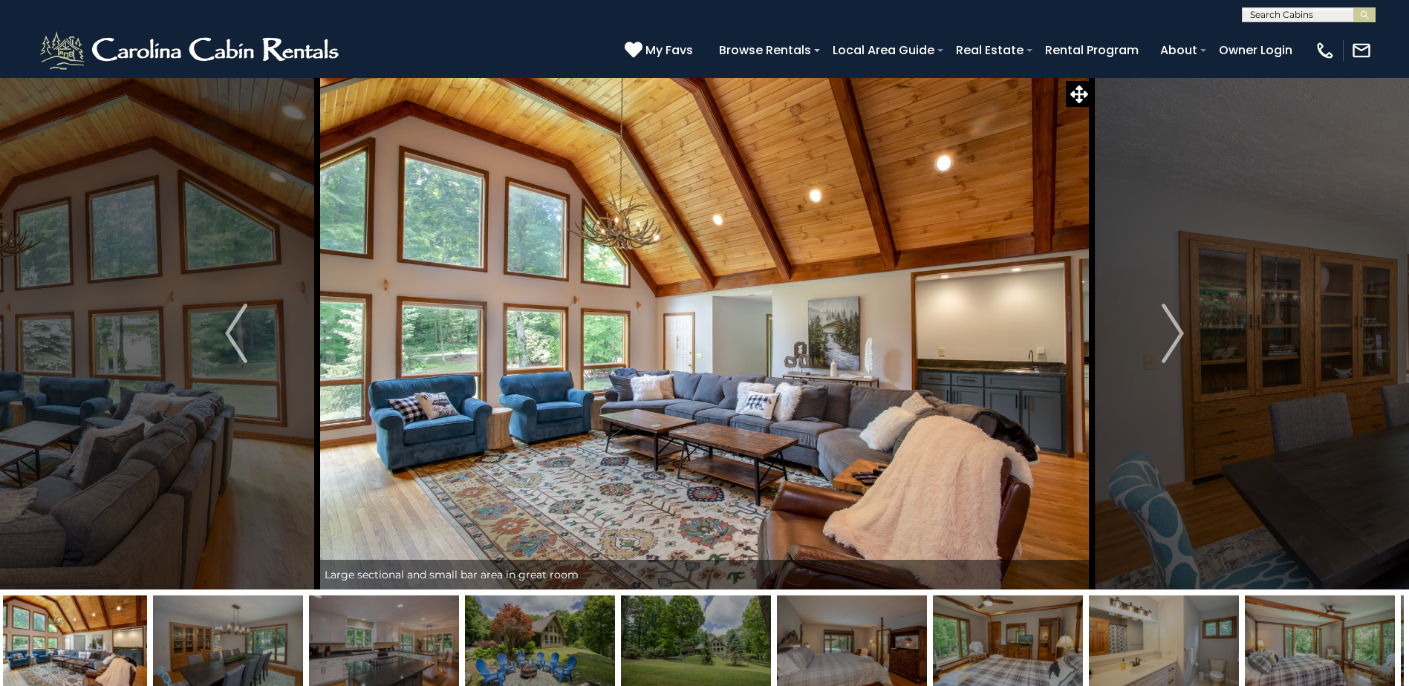
drag, startPoint x: 941, startPoint y: 627, endPoint x: 542, endPoint y: 627, distance: 399.6
click at [933, 628] on img at bounding box center [1008, 642] width 150 height 93
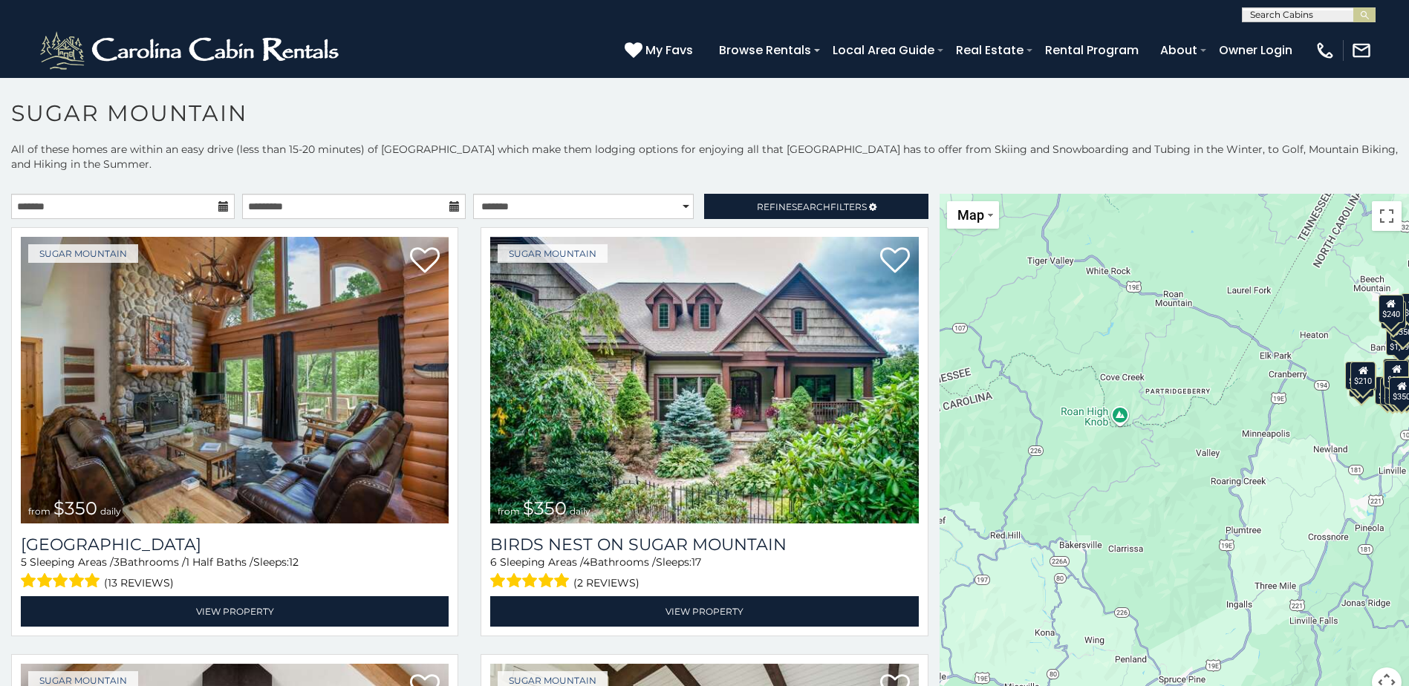
drag, startPoint x: 1015, startPoint y: 345, endPoint x: 1151, endPoint y: 230, distance: 178.1
click at [1151, 230] on div "$350 $350 $375 $200 $345 $290 $175 $195 $375 $265 $155 $190 $175 $1,095 $195 $3…" at bounding box center [1174, 454] width 469 height 521
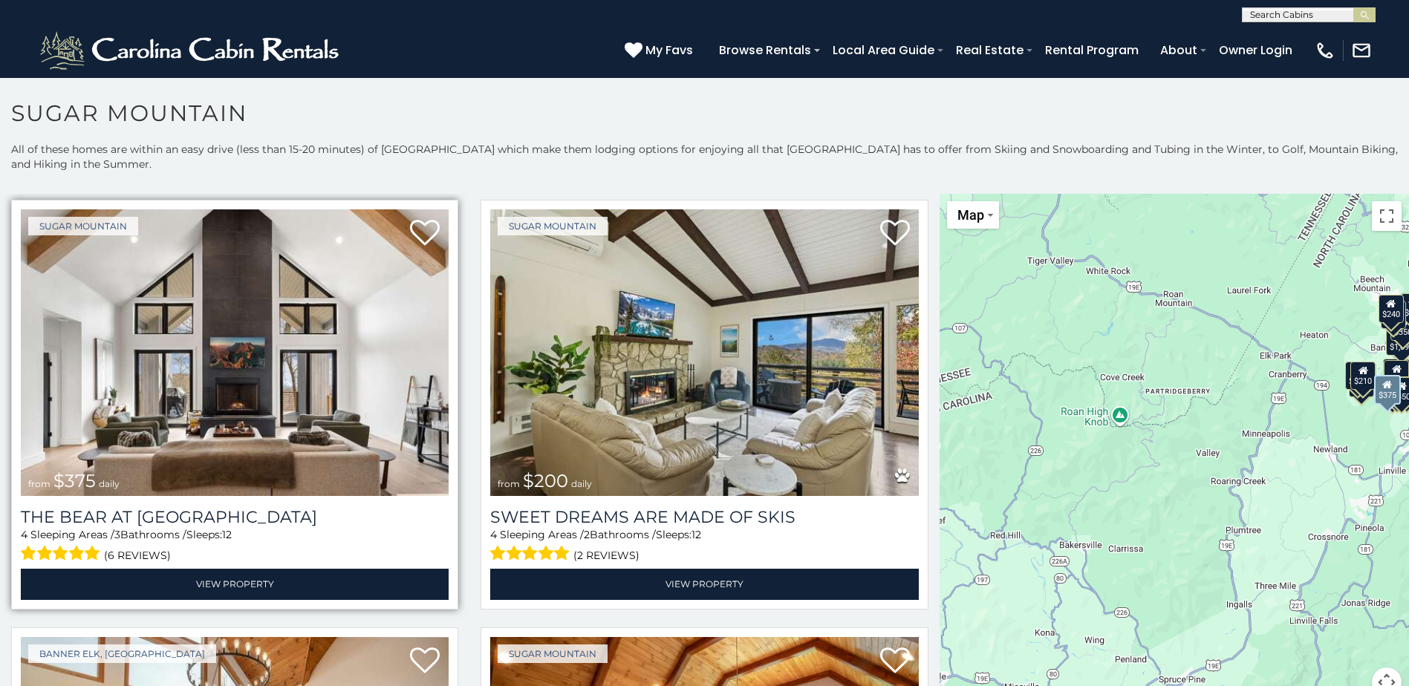
scroll to position [520, 0]
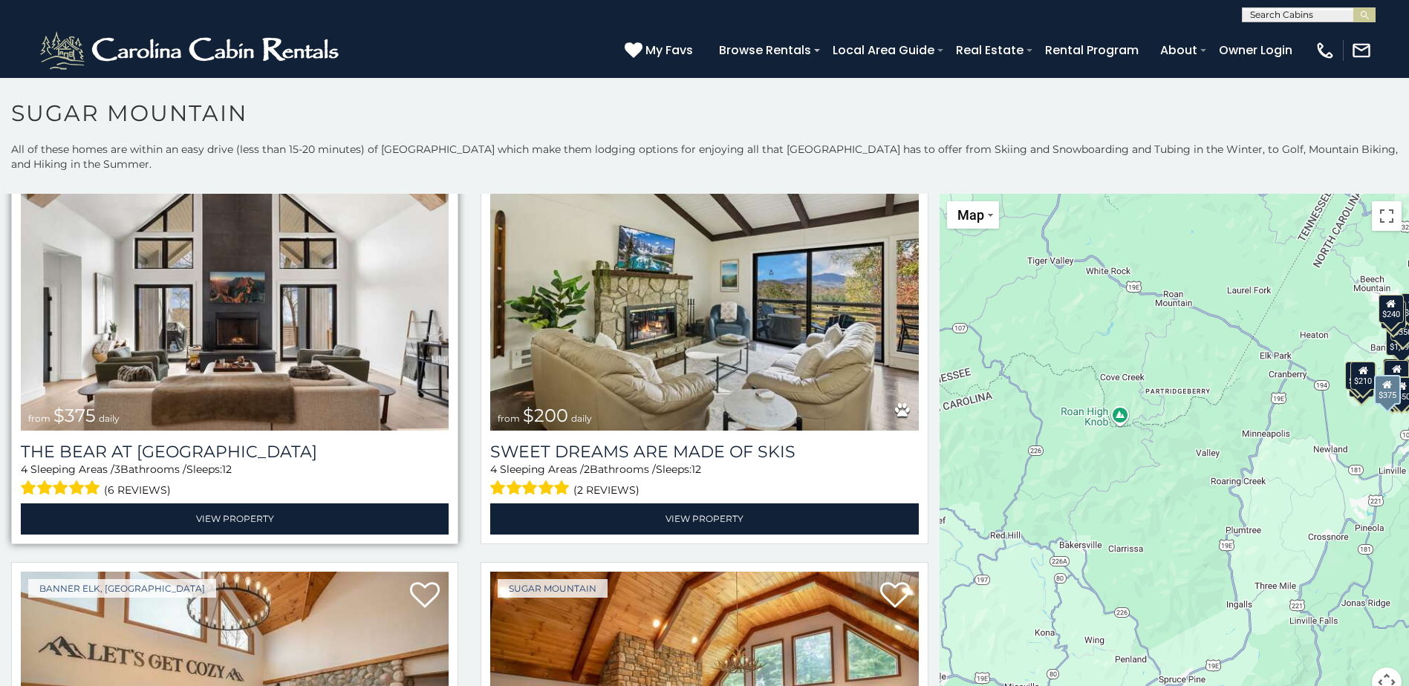
click at [337, 363] on img at bounding box center [235, 287] width 428 height 287
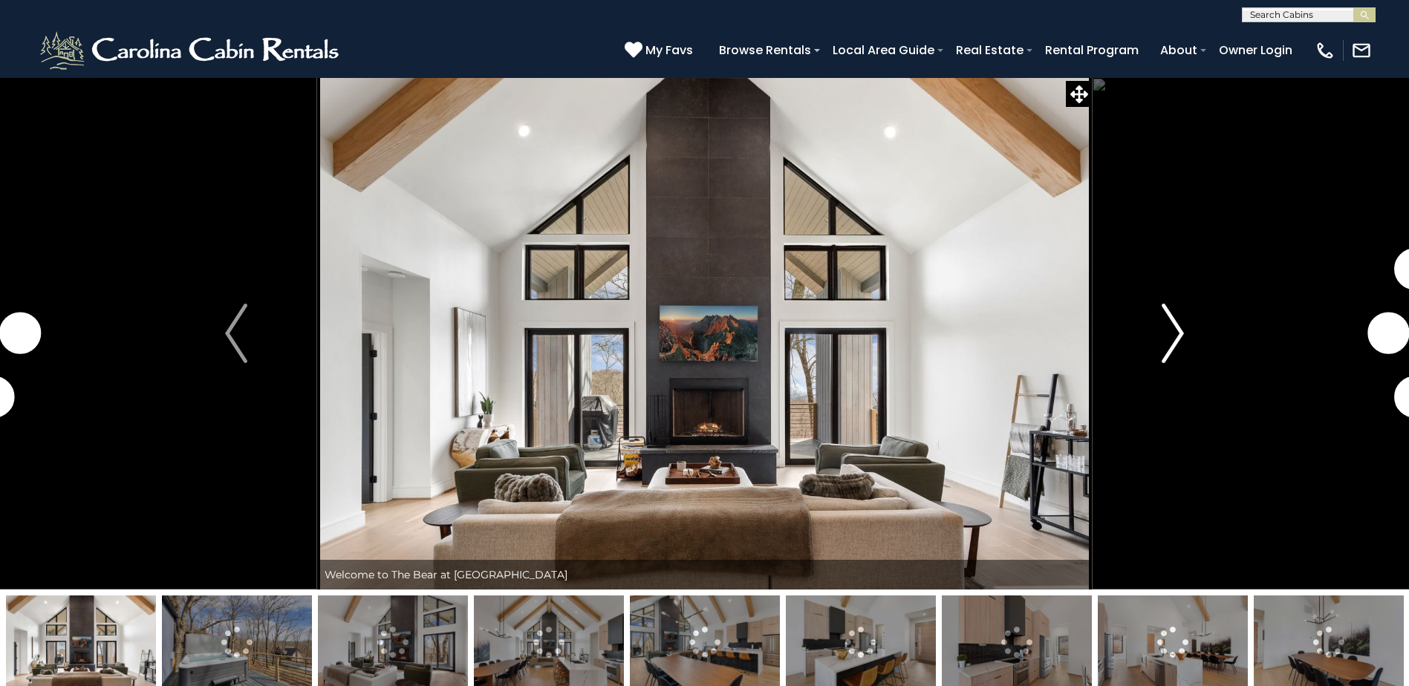
click at [1166, 317] on img "Next" at bounding box center [1173, 333] width 22 height 59
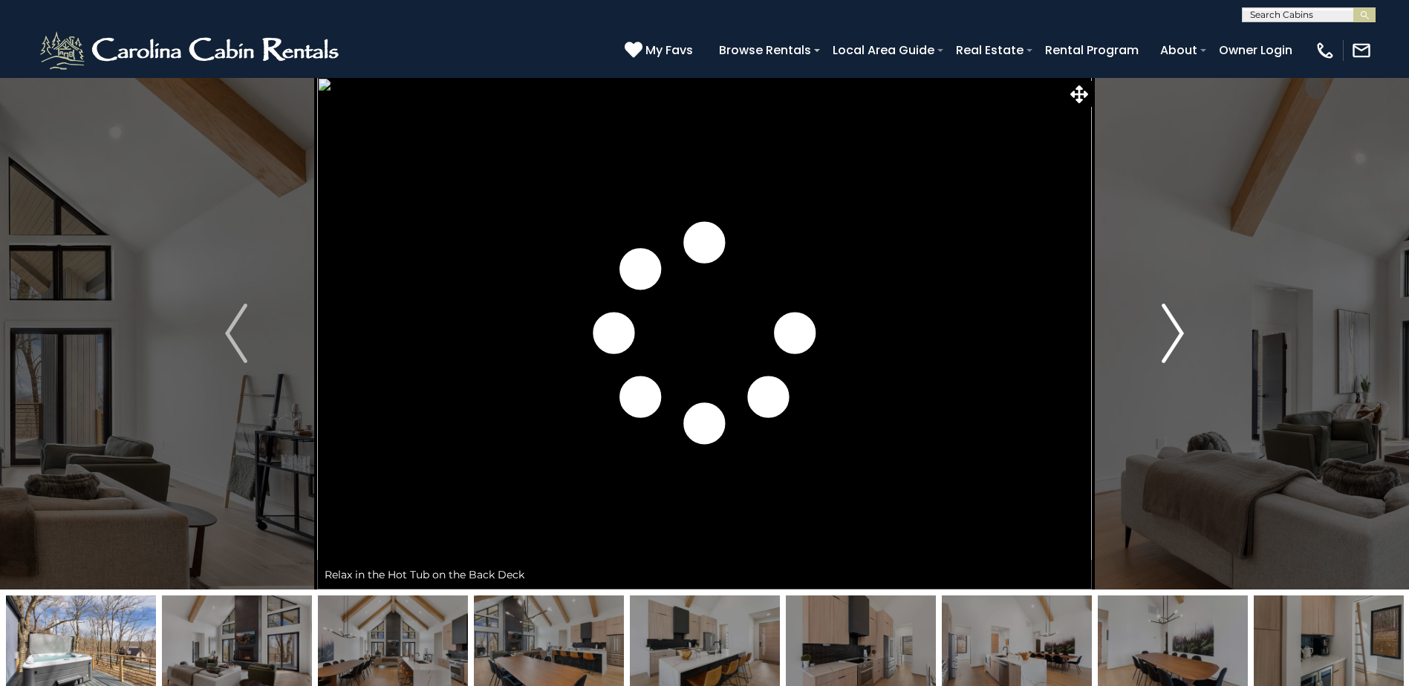
click at [1166, 317] on img "Next" at bounding box center [1173, 333] width 22 height 59
